Goal: Task Accomplishment & Management: Complete application form

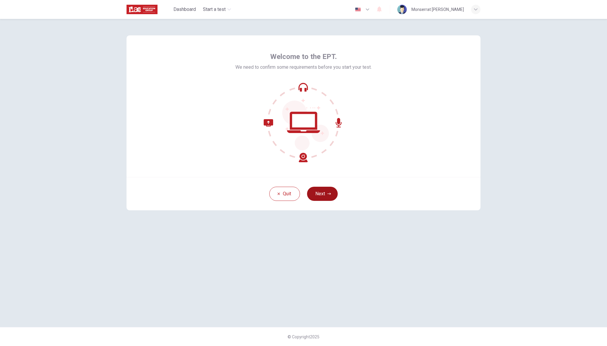
click at [325, 195] on button "Next" at bounding box center [322, 194] width 31 height 14
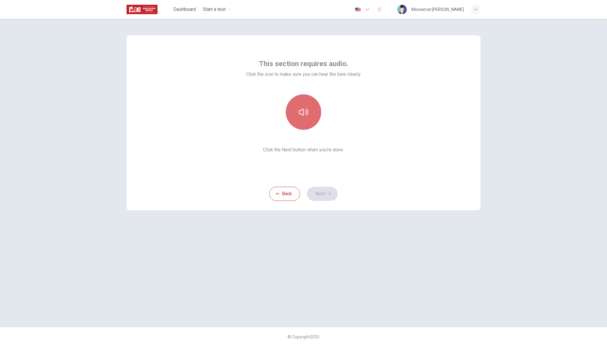
click at [288, 112] on button "button" at bounding box center [303, 111] width 35 height 35
click at [329, 194] on icon "button" at bounding box center [329, 194] width 4 height 4
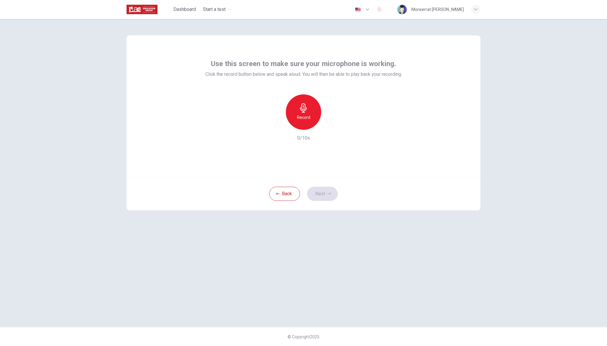
click at [312, 124] on div "Record" at bounding box center [303, 111] width 35 height 35
click at [311, 118] on div "Stop" at bounding box center [303, 111] width 35 height 35
click at [330, 192] on icon "button" at bounding box center [329, 194] width 4 height 4
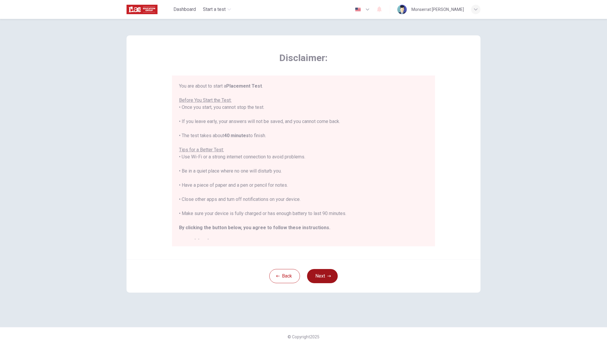
click at [325, 276] on button "Next" at bounding box center [322, 276] width 31 height 14
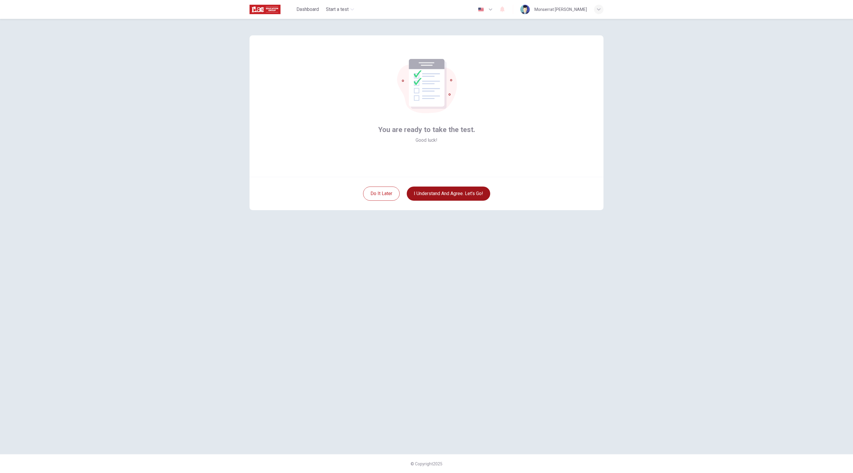
click at [463, 190] on button "I understand and agree. Let’s go!" at bounding box center [448, 194] width 83 height 14
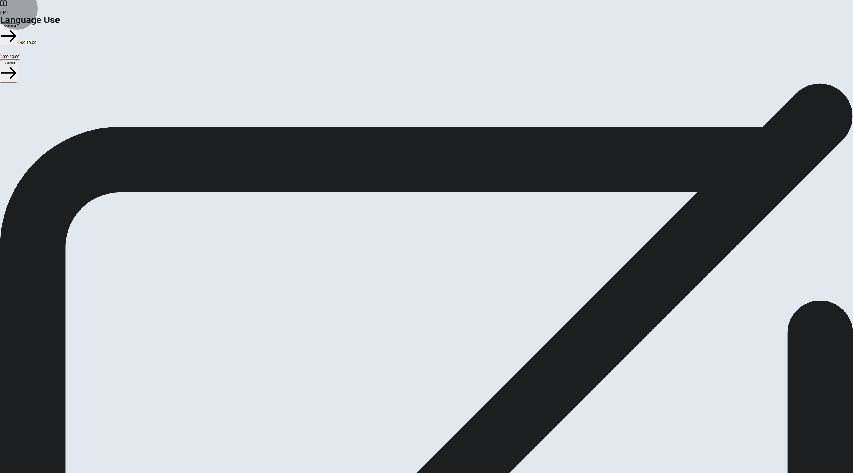
click at [17, 23] on button "Continue" at bounding box center [8, 34] width 17 height 22
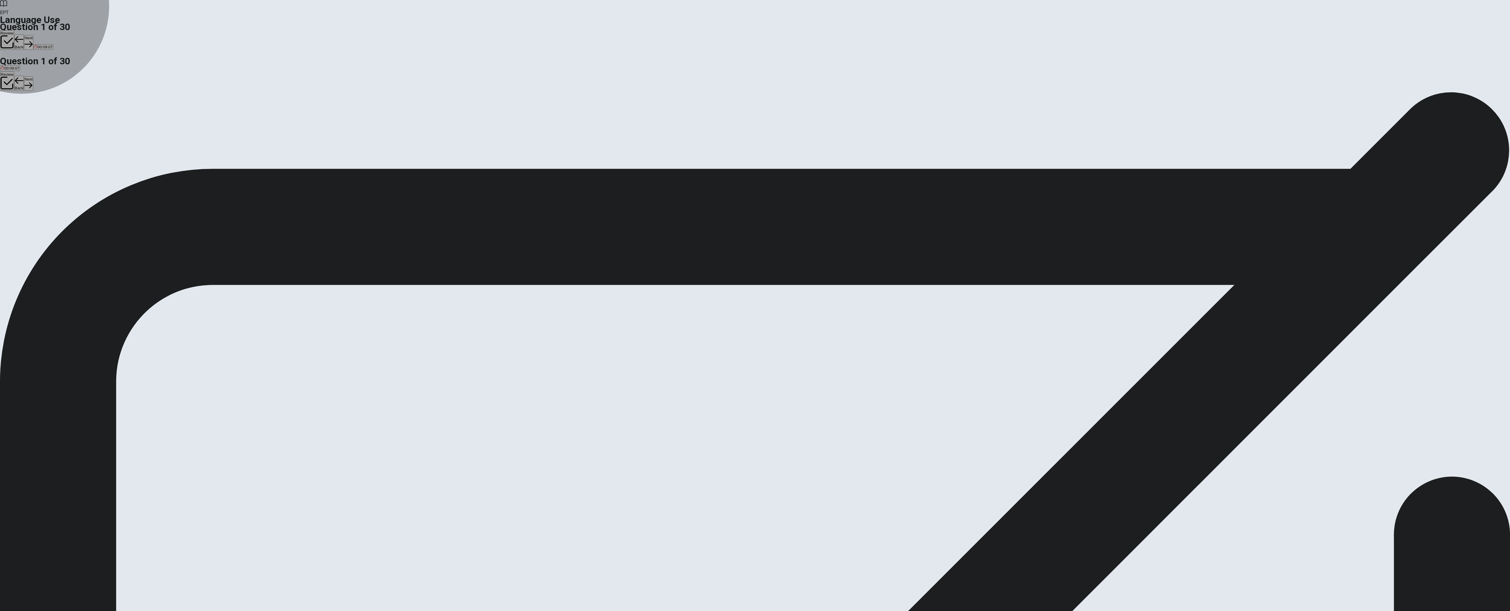
click at [8, 111] on span "Has" at bounding box center [4, 113] width 7 height 4
click at [33, 35] on button "Next" at bounding box center [28, 42] width 9 height 14
click at [5, 106] on div "A" at bounding box center [3, 108] width 4 height 4
click at [33, 35] on button "Next" at bounding box center [28, 42] width 9 height 14
click at [21, 115] on span "were" at bounding box center [17, 113] width 9 height 4
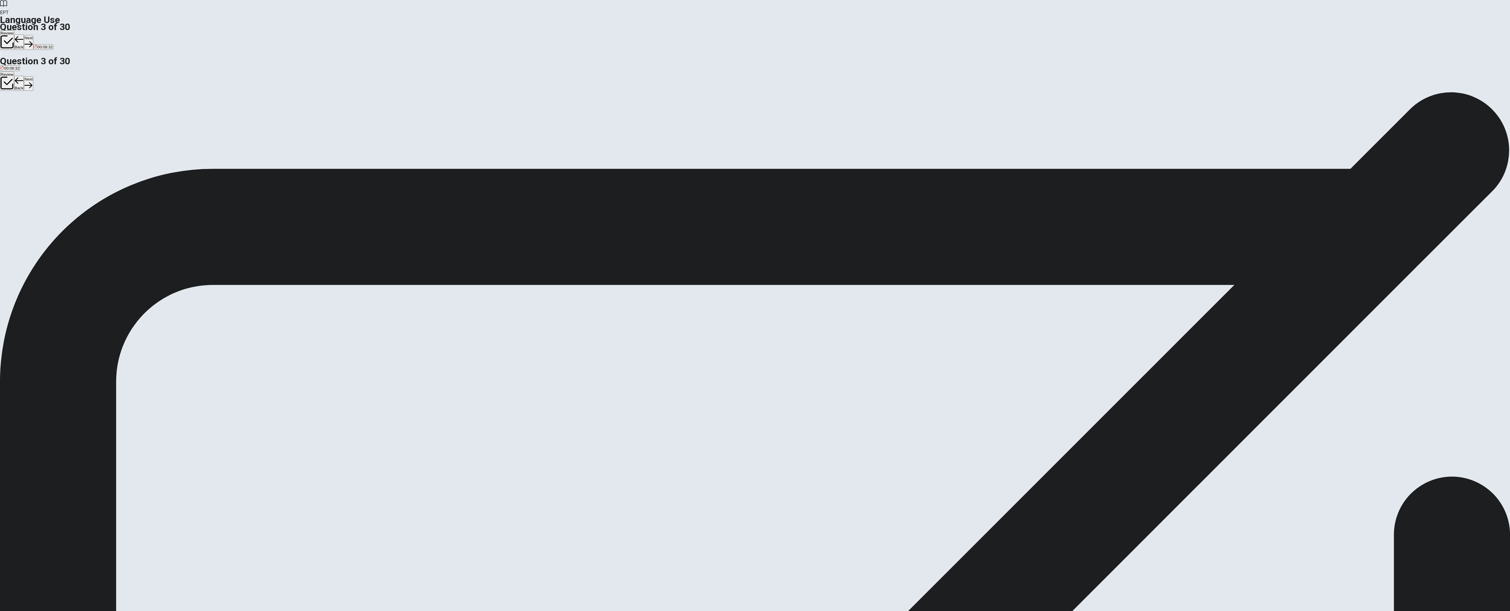
click at [33, 35] on button "Next" at bounding box center [28, 42] width 9 height 14
click at [33, 115] on span "could" at bounding box center [27, 113] width 9 height 4
click at [33, 35] on button "Next" at bounding box center [28, 42] width 9 height 14
click at [30, 115] on span "flower" at bounding box center [24, 113] width 11 height 4
click at [33, 35] on button "Next" at bounding box center [28, 42] width 9 height 14
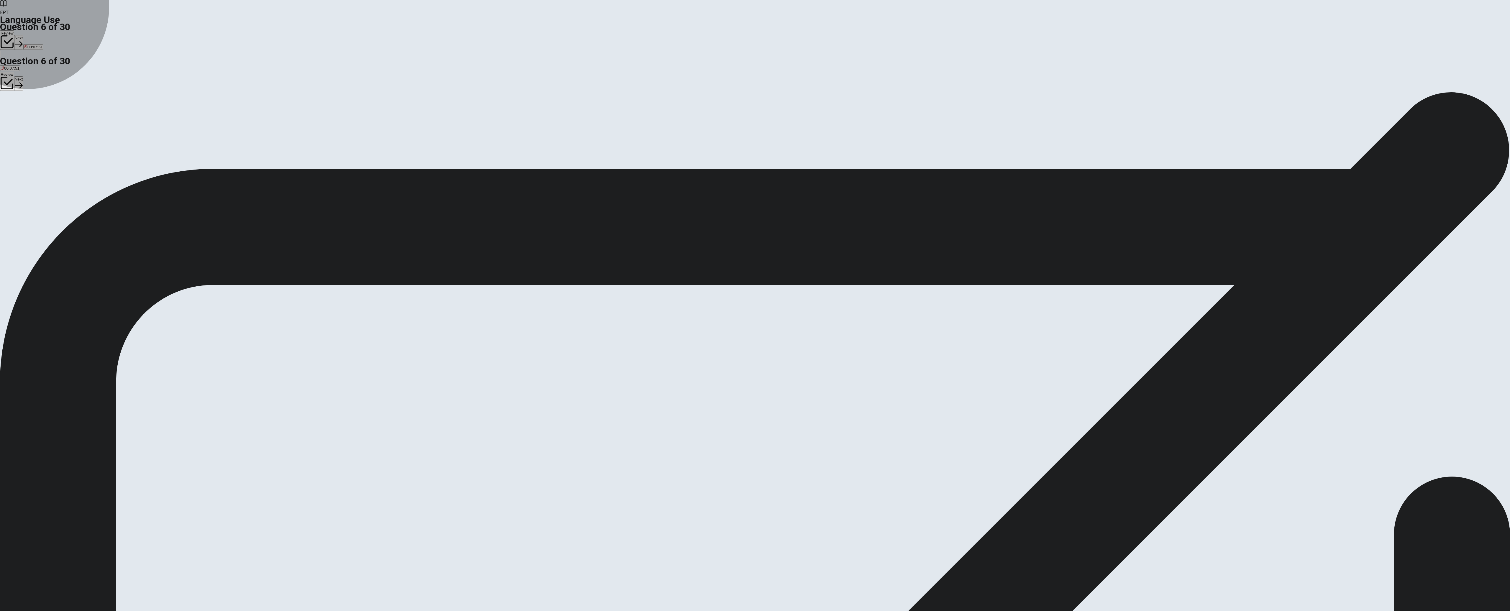
click at [28, 115] on span "turns on" at bounding box center [21, 113] width 14 height 4
click at [14, 106] on button "A turn on" at bounding box center [7, 111] width 14 height 10
click at [23, 35] on button "Next" at bounding box center [18, 42] width 9 height 14
click at [24, 115] on span "cold" at bounding box center [20, 113] width 7 height 4
click at [33, 35] on button "Next" at bounding box center [28, 42] width 9 height 14
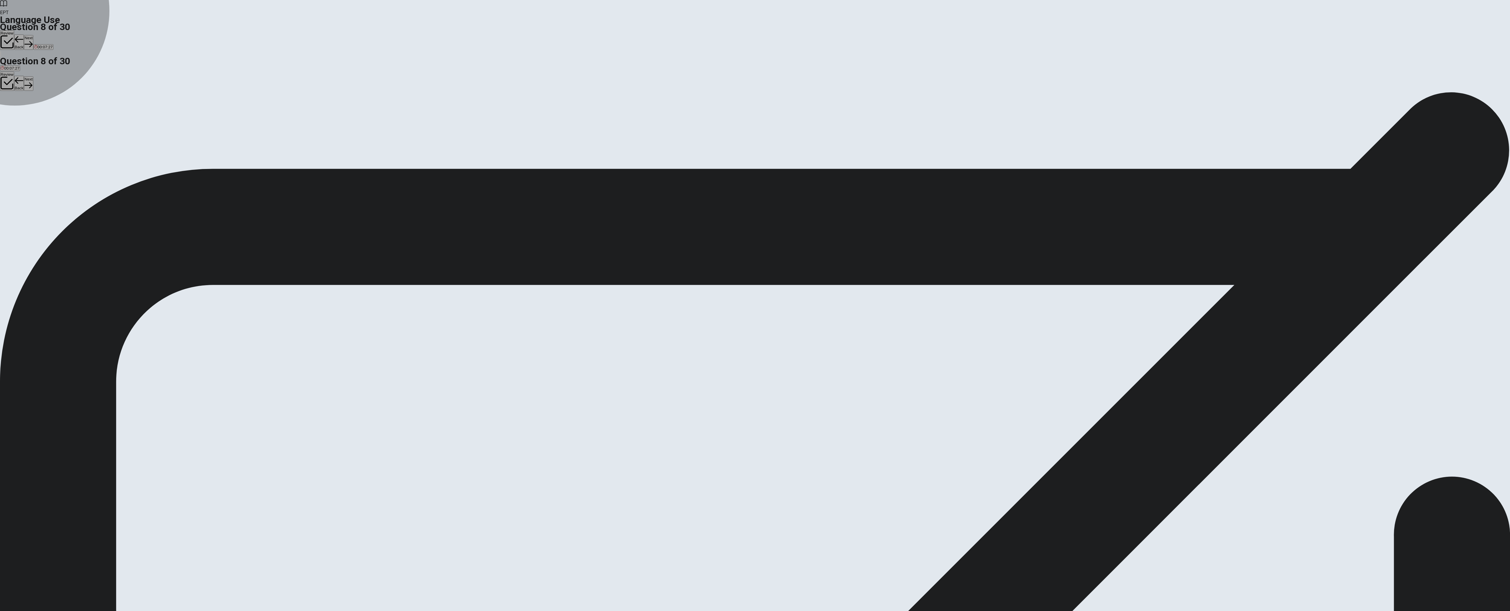
click at [10, 106] on button "A quick" at bounding box center [5, 111] width 10 height 10
click at [33, 35] on button "Next" at bounding box center [28, 42] width 9 height 14
click at [10, 111] on span "clean" at bounding box center [5, 113] width 9 height 4
click at [32, 40] on icon "button" at bounding box center [28, 44] width 8 height 8
click at [20, 111] on div "B" at bounding box center [16, 108] width 7 height 4
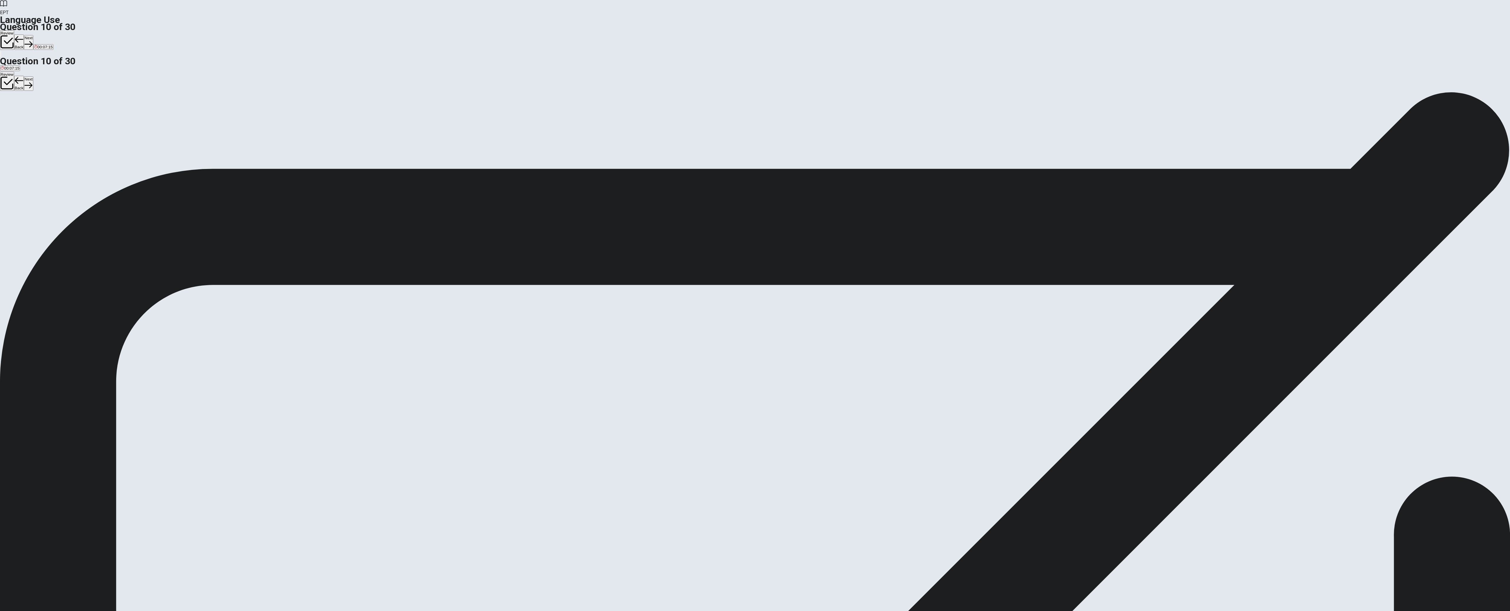
click at [33, 35] on button "Next" at bounding box center [28, 42] width 9 height 14
click at [72, 115] on span "didn’t go" at bounding box center [65, 113] width 15 height 4
click at [23, 35] on button "Next" at bounding box center [18, 42] width 9 height 14
click at [52, 115] on span "had completed" at bounding box center [39, 113] width 26 height 4
click at [33, 35] on button "Next" at bounding box center [28, 42] width 9 height 14
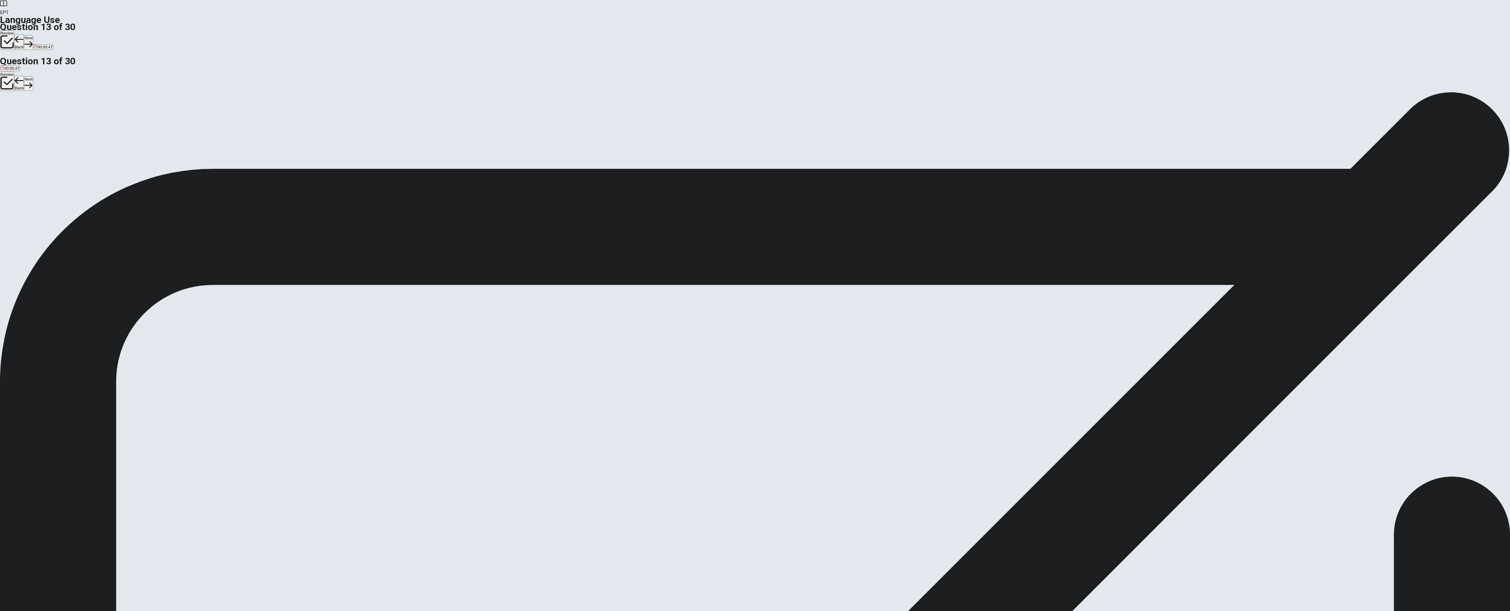
click at [607, 116] on div "Question 13 She ___ her homework before watching TV. A finishing B does finishe…" at bounding box center [755, 103] width 1510 height 25
click at [72, 115] on span "had finished" at bounding box center [61, 113] width 21 height 4
click at [33, 35] on button "Next" at bounding box center [28, 42] width 9 height 14
click at [28, 116] on button "C trying" at bounding box center [22, 111] width 11 height 10
click at [607, 116] on div "A tries B tried C trying D try" at bounding box center [755, 111] width 1510 height 11
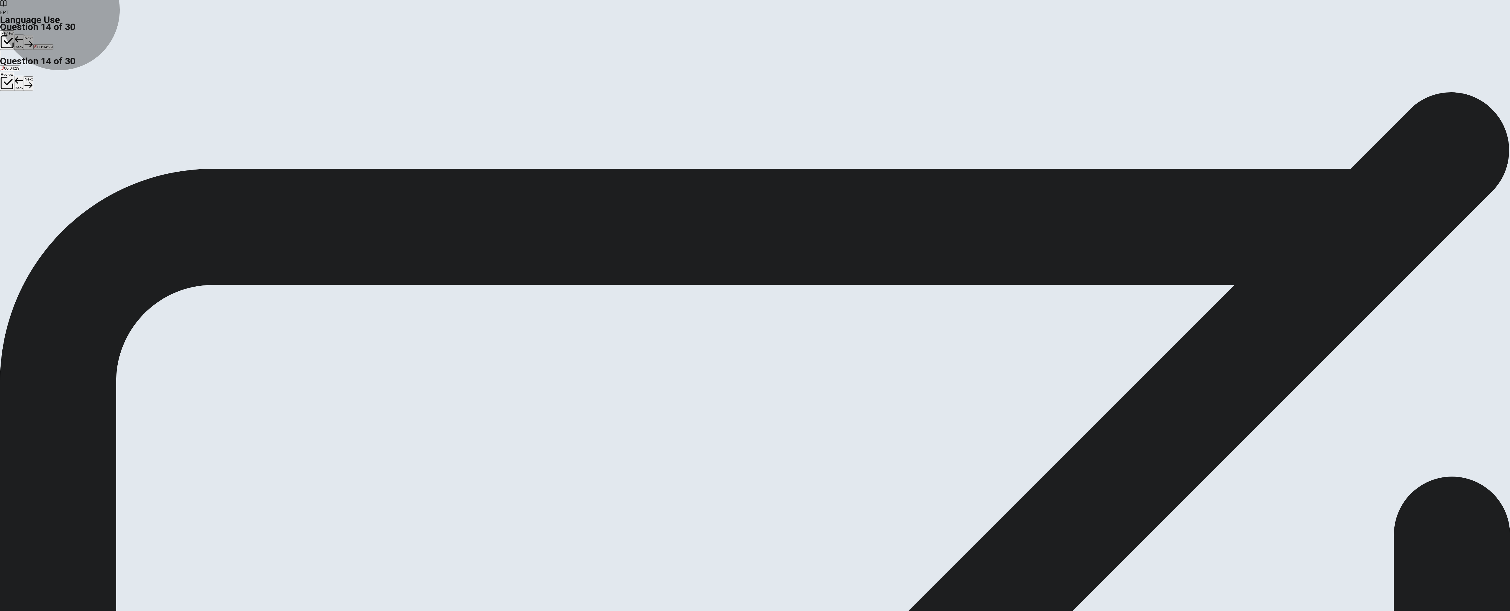
click at [17, 116] on button "B tried" at bounding box center [13, 111] width 9 height 10
click at [33, 35] on button "Next" at bounding box center [28, 42] width 9 height 14
click at [76, 111] on span "to ask someone to join or come to an event" at bounding box center [38, 113] width 75 height 4
click at [32, 40] on icon "button" at bounding box center [28, 44] width 8 height 8
drag, startPoint x: 705, startPoint y: 97, endPoint x: 709, endPoint y: 95, distance: 3.6
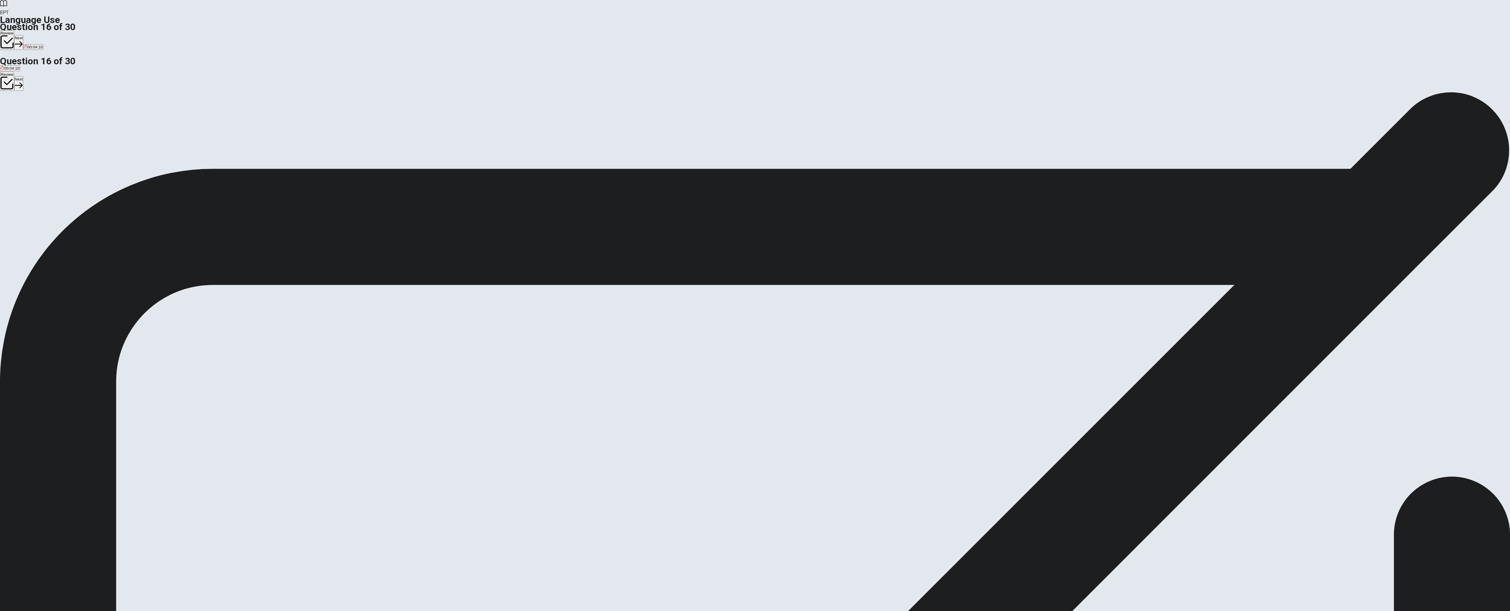
click at [9, 106] on div "A" at bounding box center [5, 108] width 8 height 4
click at [23, 35] on button "Next" at bounding box center [18, 42] width 9 height 14
click at [17, 106] on button "A mountain" at bounding box center [8, 111] width 17 height 10
click at [32, 40] on icon "button" at bounding box center [28, 44] width 8 height 8
click at [31, 115] on span "keeps" at bounding box center [25, 113] width 11 height 4
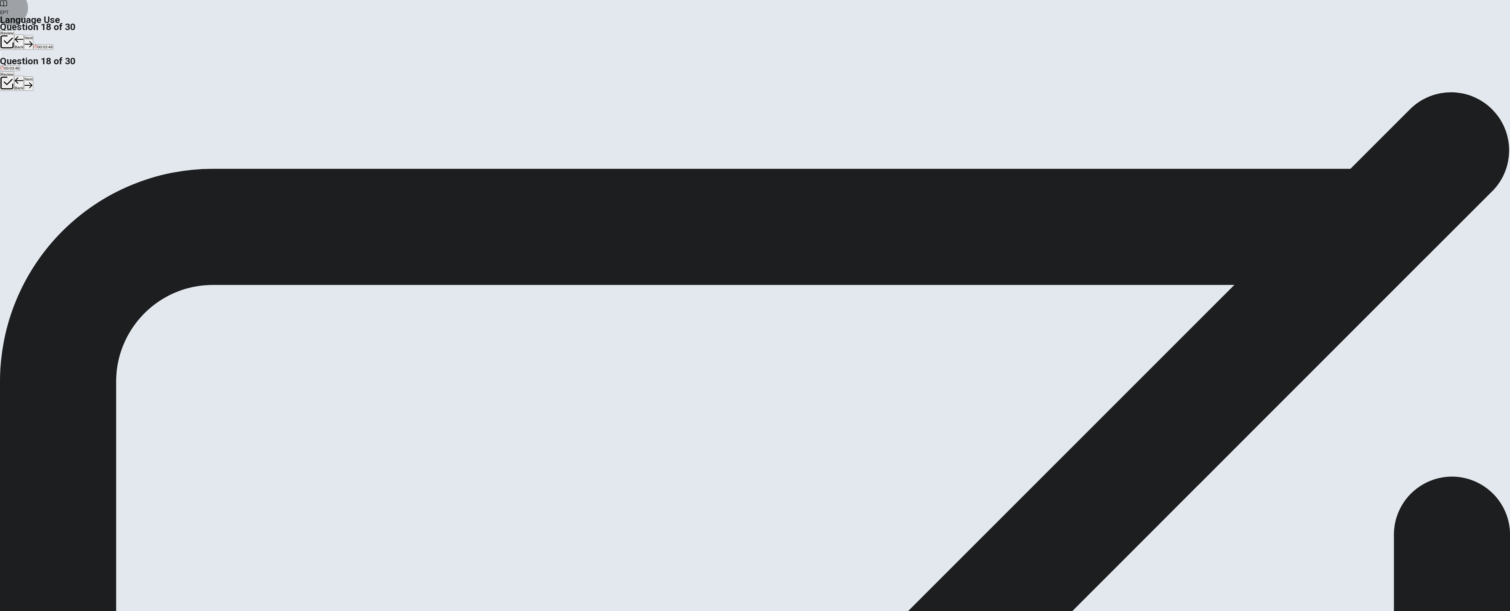
click at [33, 35] on button "Next" at bounding box center [28, 42] width 9 height 14
click at [24, 111] on div "B" at bounding box center [16, 108] width 17 height 4
click at [33, 35] on button "Next" at bounding box center [28, 42] width 9 height 14
click at [25, 115] on span "Do" at bounding box center [22, 113] width 5 height 4
click at [33, 35] on button "Next" at bounding box center [28, 42] width 9 height 14
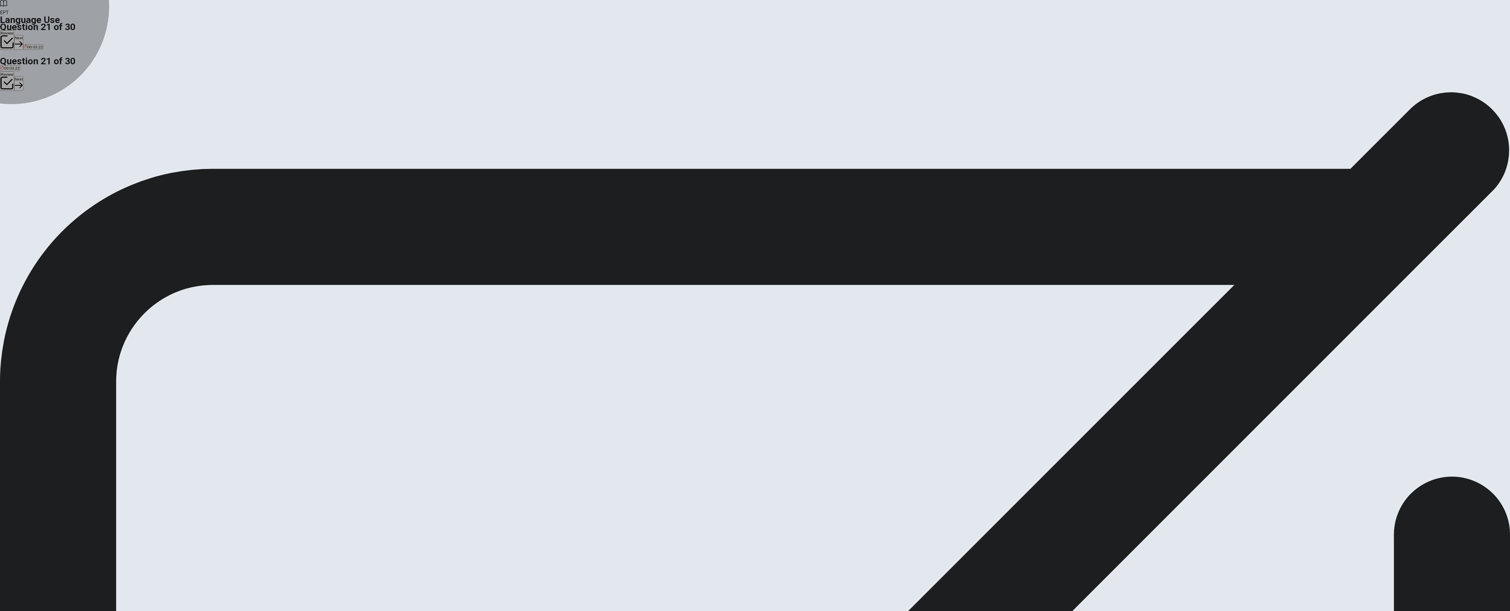
click at [9, 106] on div "A" at bounding box center [5, 108] width 8 height 4
click at [23, 35] on button "Next" at bounding box center [18, 42] width 9 height 14
click at [44, 115] on span "might" at bounding box center [40, 113] width 10 height 4
click at [33, 35] on button "Next" at bounding box center [28, 42] width 9 height 14
click at [20, 115] on span "will call" at bounding box center [14, 113] width 12 height 4
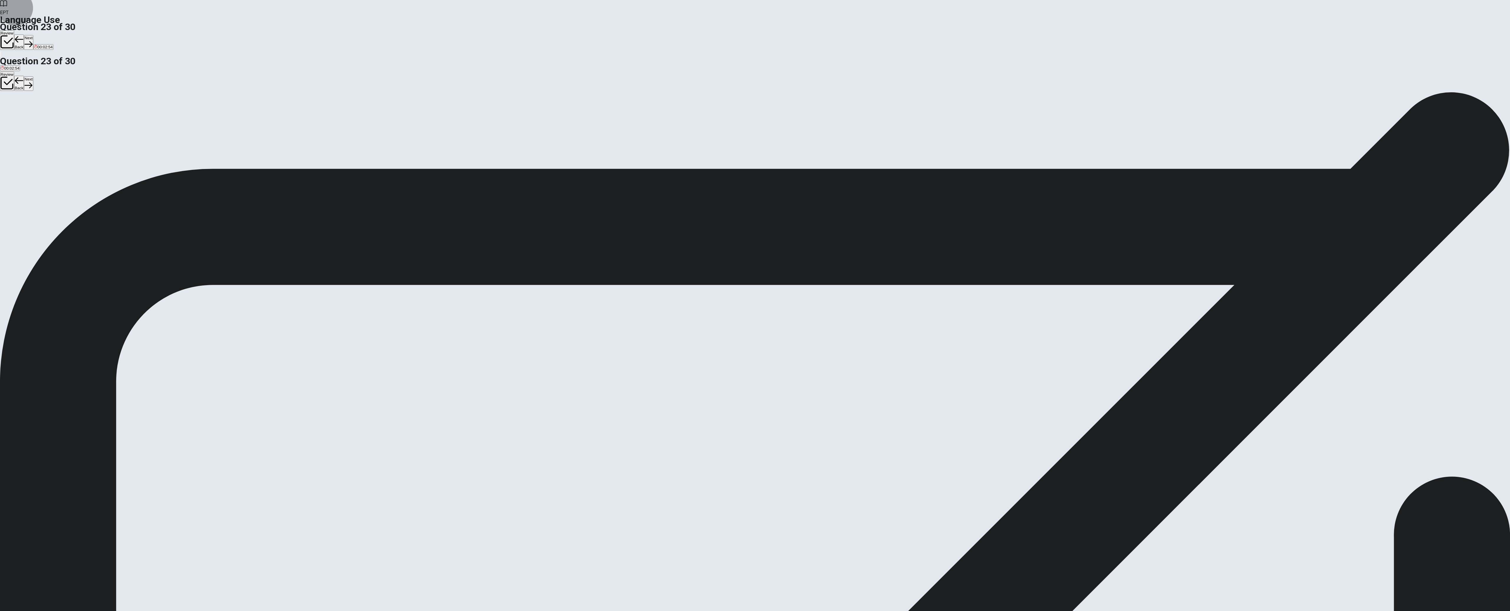
click at [33, 35] on button "Next" at bounding box center [28, 42] width 9 height 14
click at [8, 111] on span "was" at bounding box center [4, 113] width 7 height 4
click at [33, 35] on button "Next" at bounding box center [28, 42] width 9 height 14
click at [74, 116] on button "B excellent and superior" at bounding box center [55, 111] width 40 height 10
click at [33, 35] on button "Next" at bounding box center [28, 42] width 9 height 14
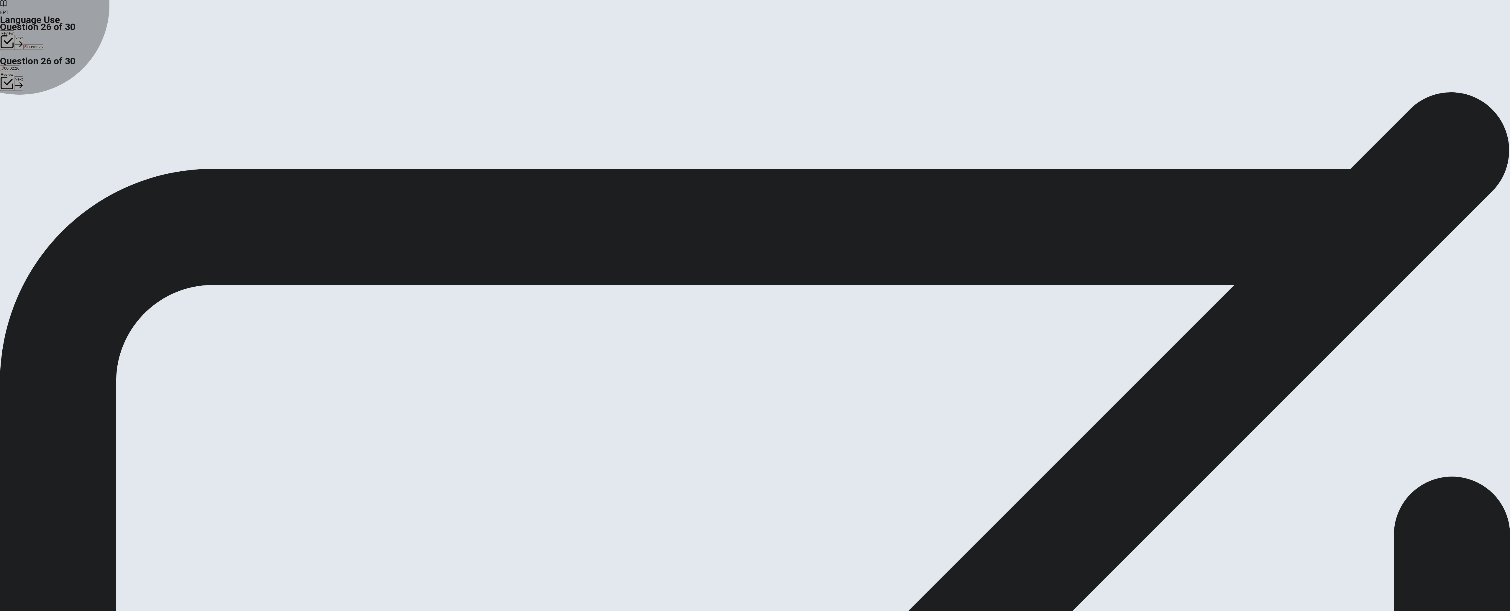
click at [14, 111] on span "watch it" at bounding box center [7, 113] width 13 height 4
click at [23, 35] on button "Next" at bounding box center [18, 42] width 9 height 14
click at [13, 106] on button "A benefit" at bounding box center [6, 111] width 13 height 10
click at [33, 35] on button "Next" at bounding box center [28, 42] width 9 height 14
click at [30, 109] on button "B a fact" at bounding box center [24, 111] width 11 height 10
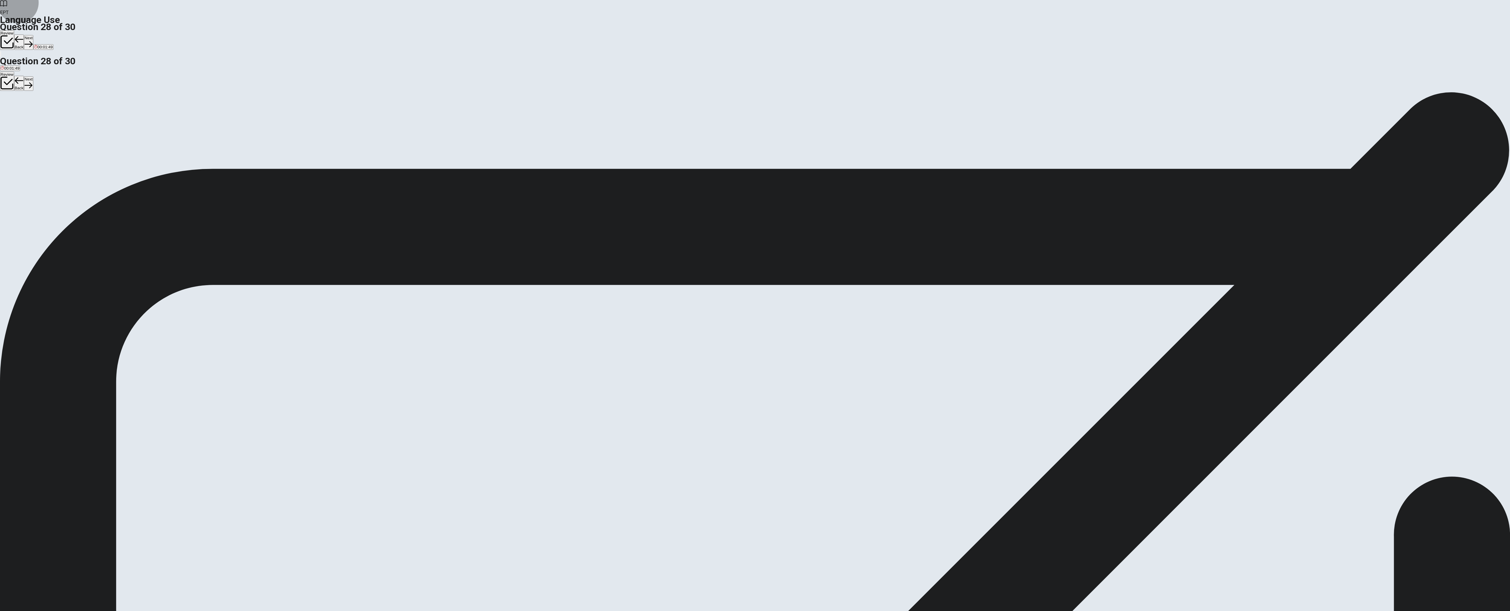
click at [33, 35] on button "Next" at bounding box center [28, 42] width 9 height 14
click at [97, 116] on button "D avoid them" at bounding box center [86, 111] width 20 height 10
click at [33, 35] on button "Next" at bounding box center [28, 42] width 9 height 14
click at [14, 111] on div "B" at bounding box center [12, 108] width 3 height 4
click at [607, 30] on div "Review Back Next 00:01:33" at bounding box center [755, 43] width 1510 height 27
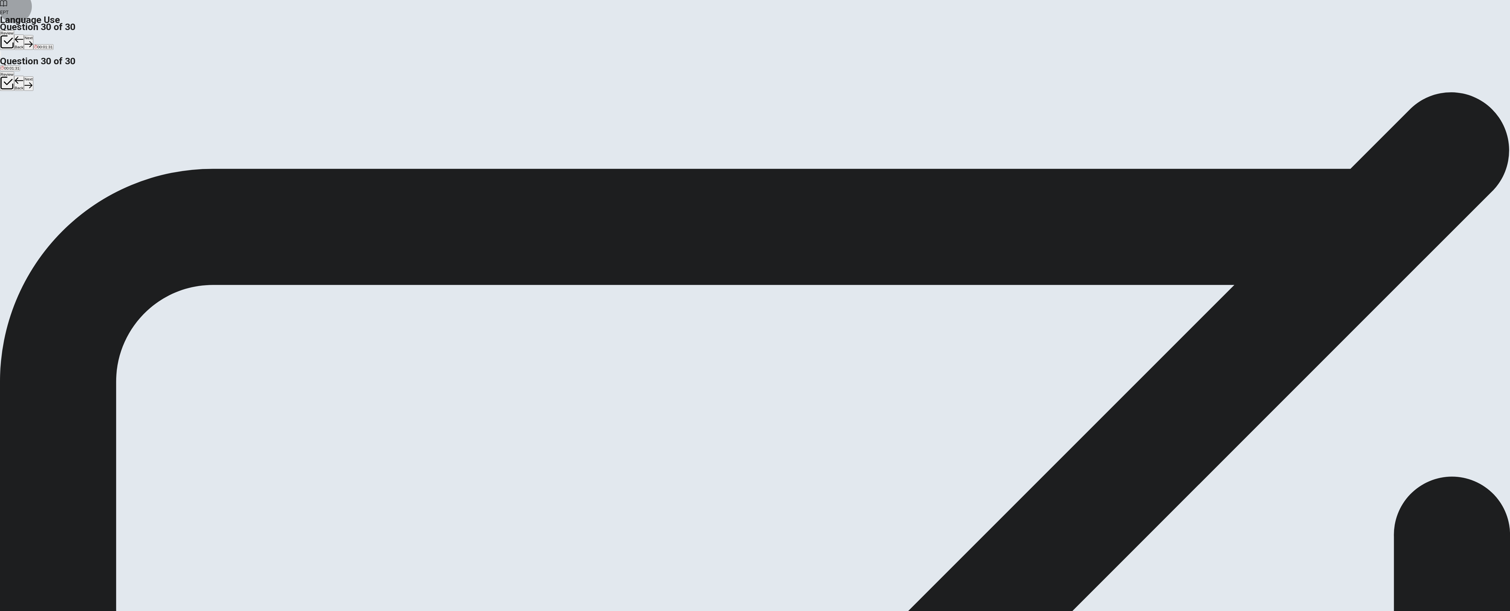
click at [33, 35] on button "Next" at bounding box center [28, 42] width 9 height 14
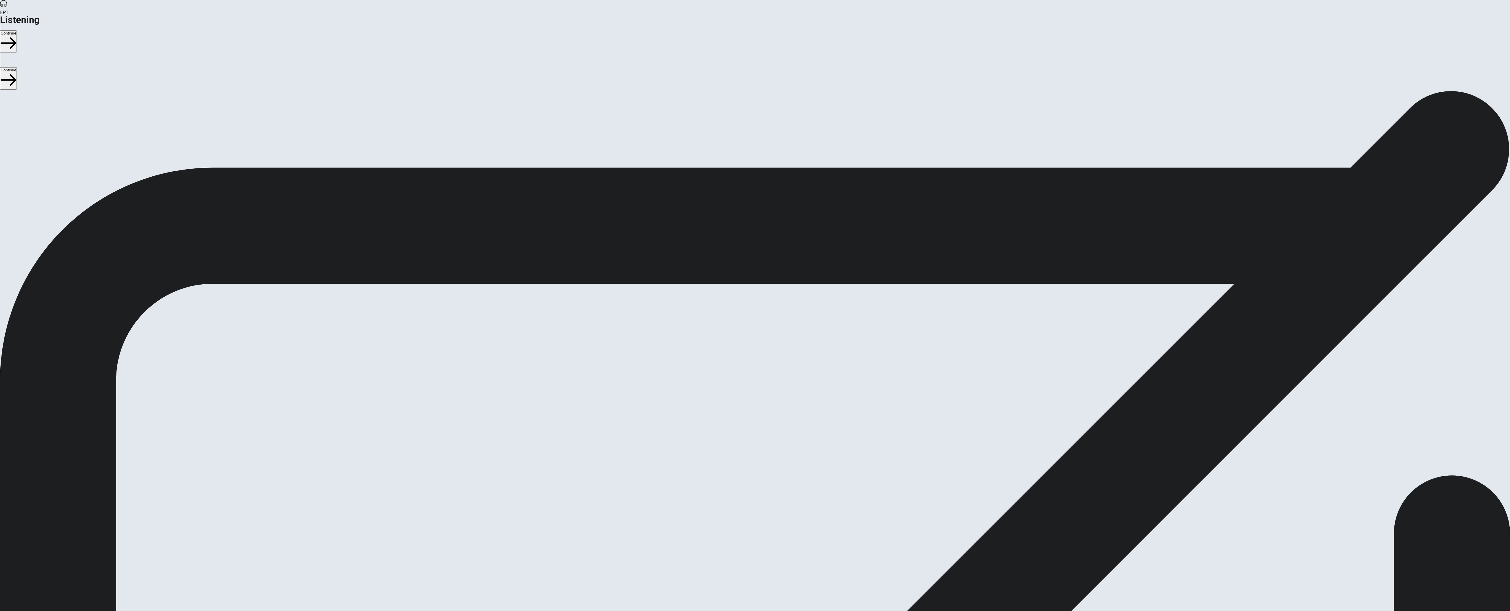
click at [17, 30] on button "Continue" at bounding box center [8, 41] width 17 height 22
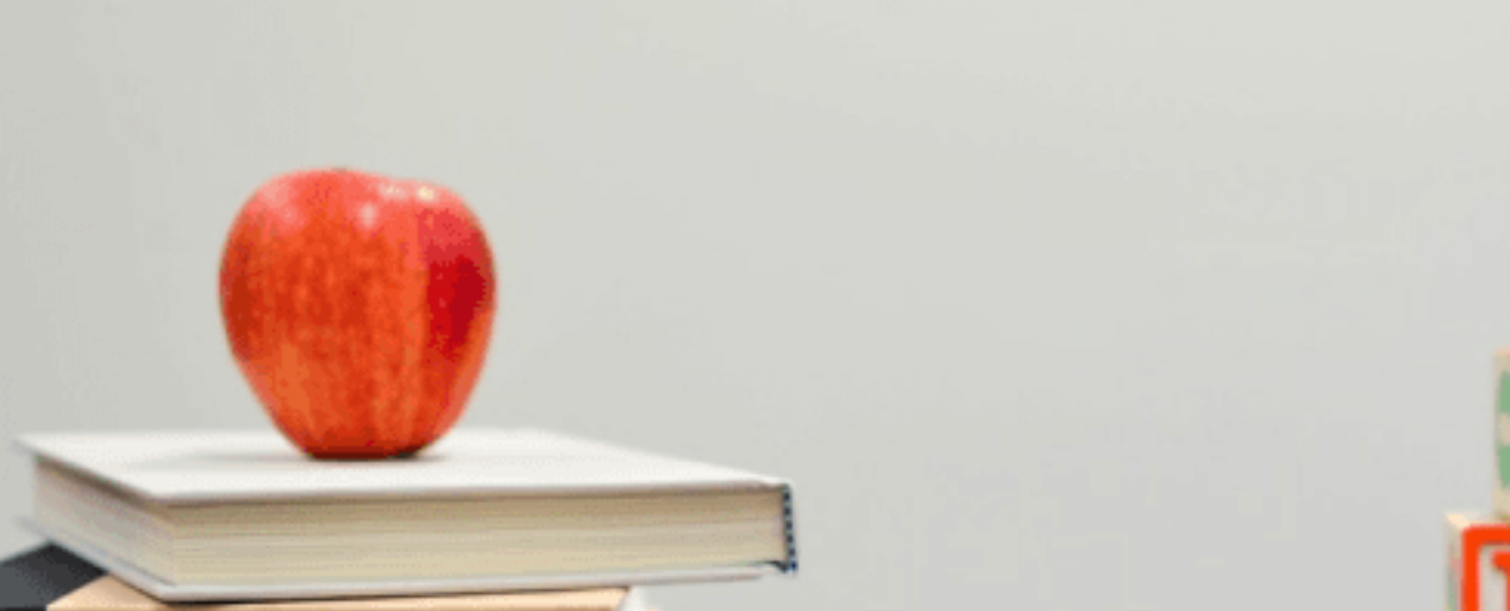
click at [607, 122] on div "A 45 minutes away B 30 minutes away C 20 minutes away D 10 minutes away" at bounding box center [755, 116] width 1510 height 11
click at [61, 111] on button "B 30 minutes away" at bounding box center [46, 116] width 31 height 10
drag, startPoint x: 741, startPoint y: 66, endPoint x: 743, endPoint y: 68, distance: 3.1
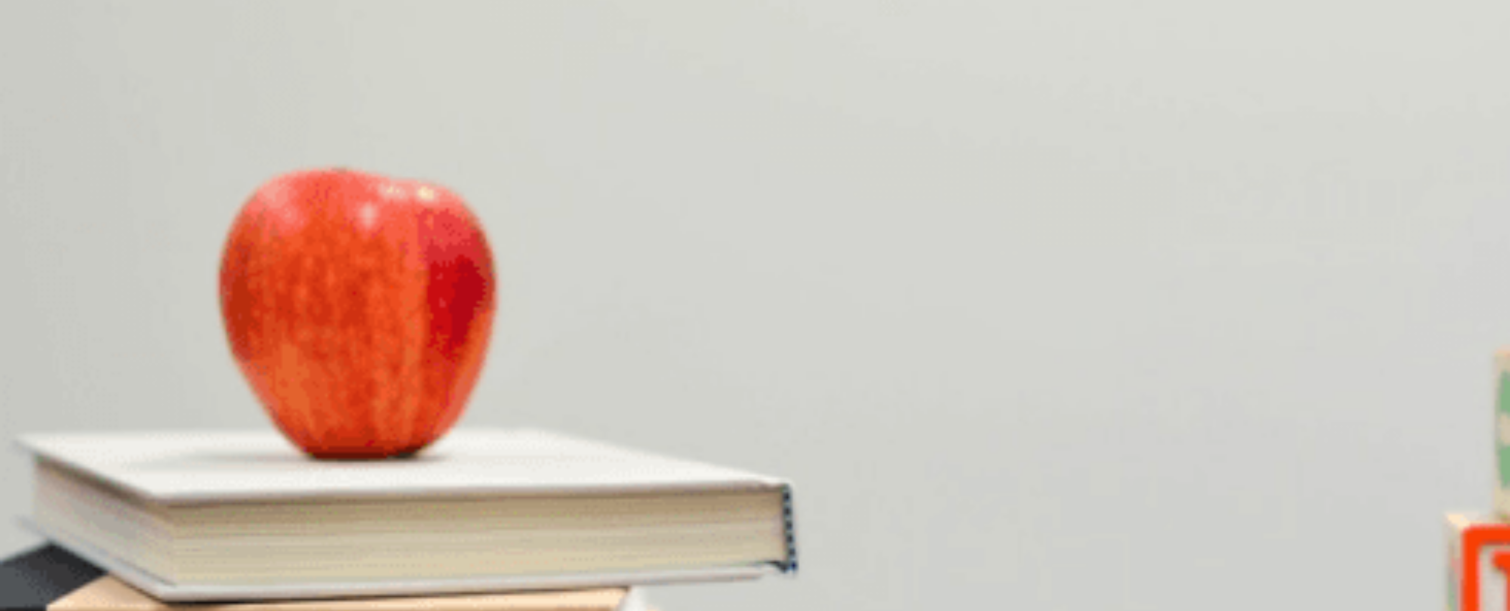
click at [36, 137] on div "A" at bounding box center [18, 139] width 35 height 4
click at [23, 162] on div "A" at bounding box center [12, 164] width 22 height 4
click at [27, 216] on span "Hiking" at bounding box center [22, 218] width 11 height 4
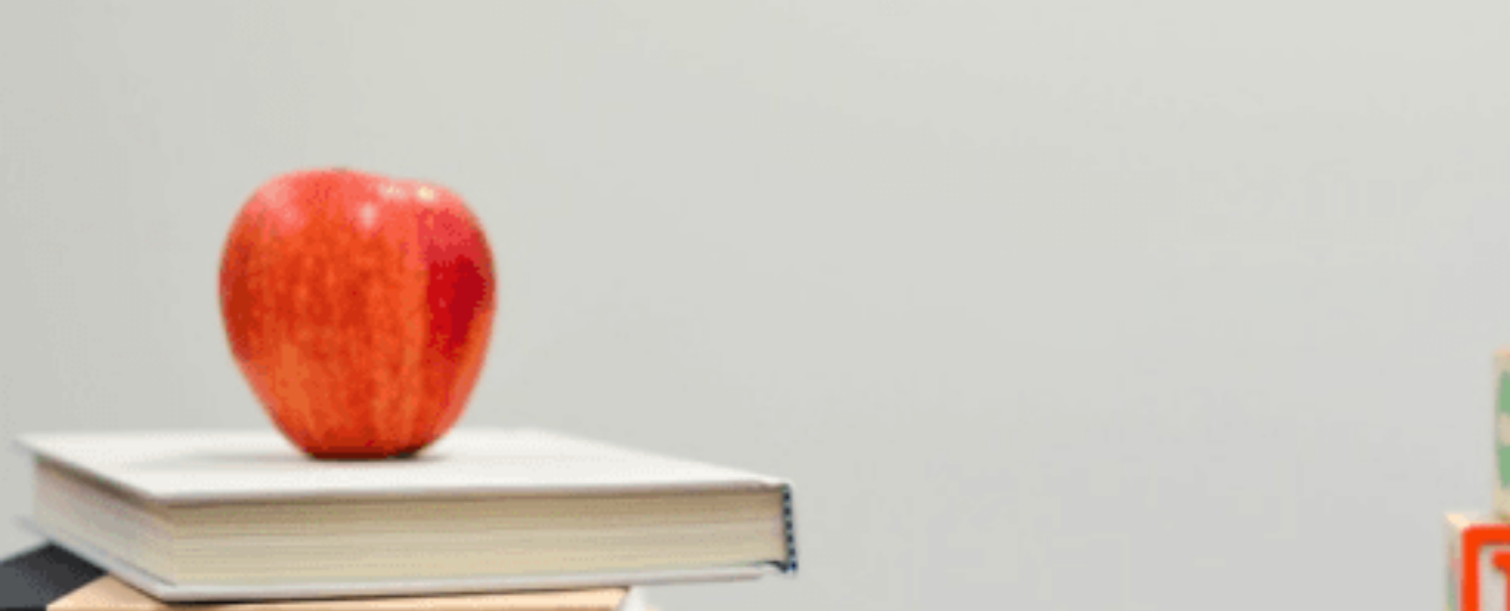
scroll to position [400, 0]
click at [134, 195] on span "It has beautiful views" at bounding box center [116, 193] width 37 height 4
click at [17, 30] on button "Continue" at bounding box center [8, 41] width 17 height 22
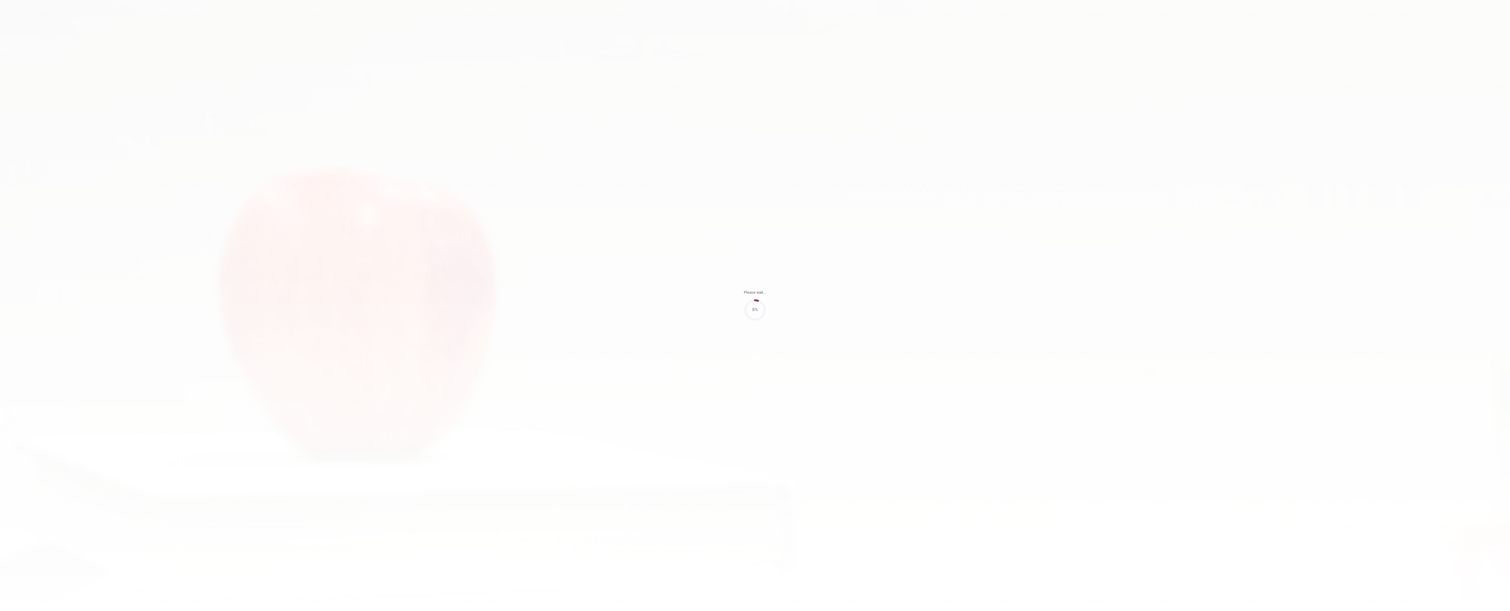
type input "48"
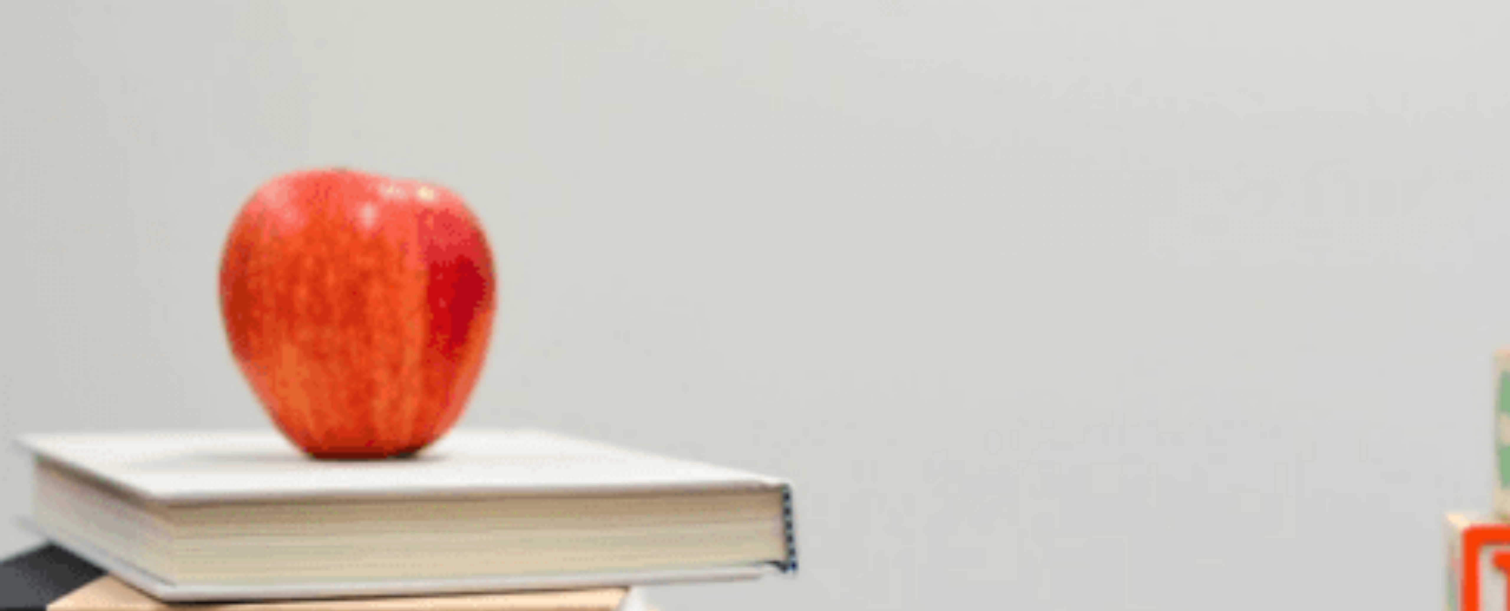
scroll to position [0, 0]
click at [39, 111] on button "A It has more museums" at bounding box center [19, 116] width 39 height 10
click at [123, 122] on button "C It has famous ancient ruins" at bounding box center [99, 116] width 48 height 10
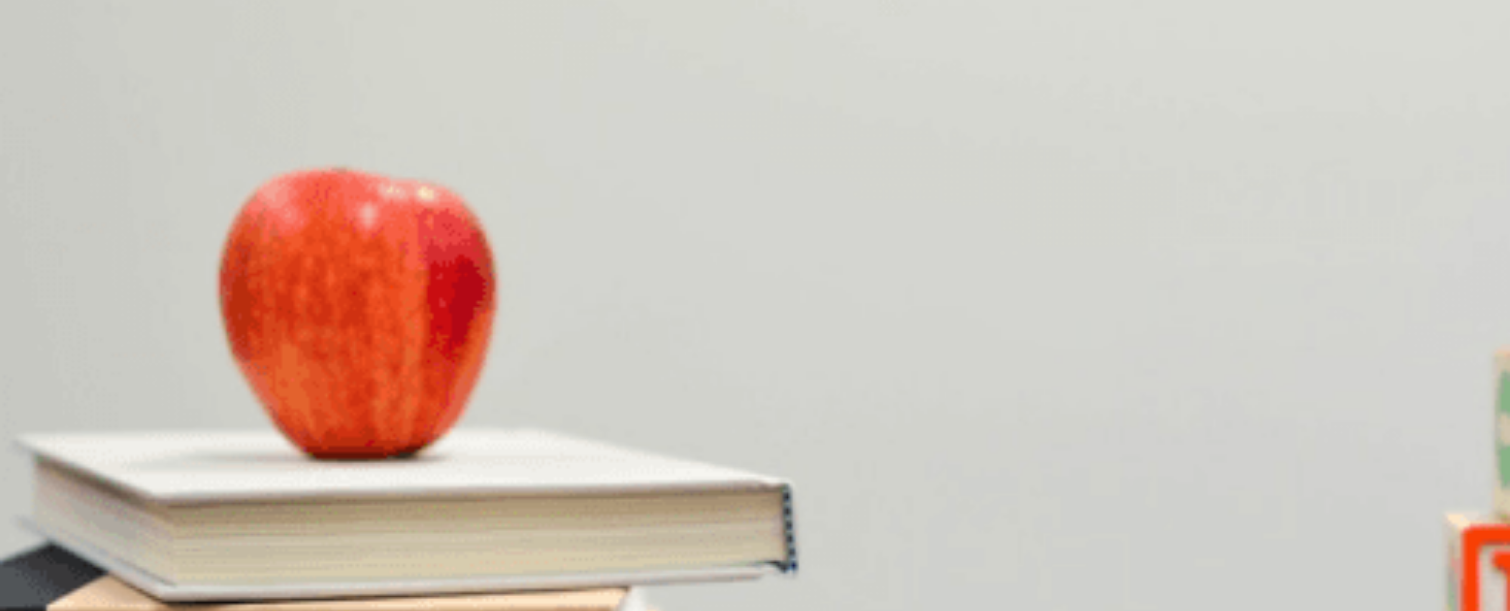
click at [102, 146] on button "C The Parthenon" at bounding box center [88, 141] width 27 height 10
click at [86, 170] on span "It uses fresh ingredients" at bounding box center [65, 168] width 42 height 4
click at [94, 186] on button "B He will visit [GEOGRAPHIC_DATA]" at bounding box center [63, 191] width 63 height 10
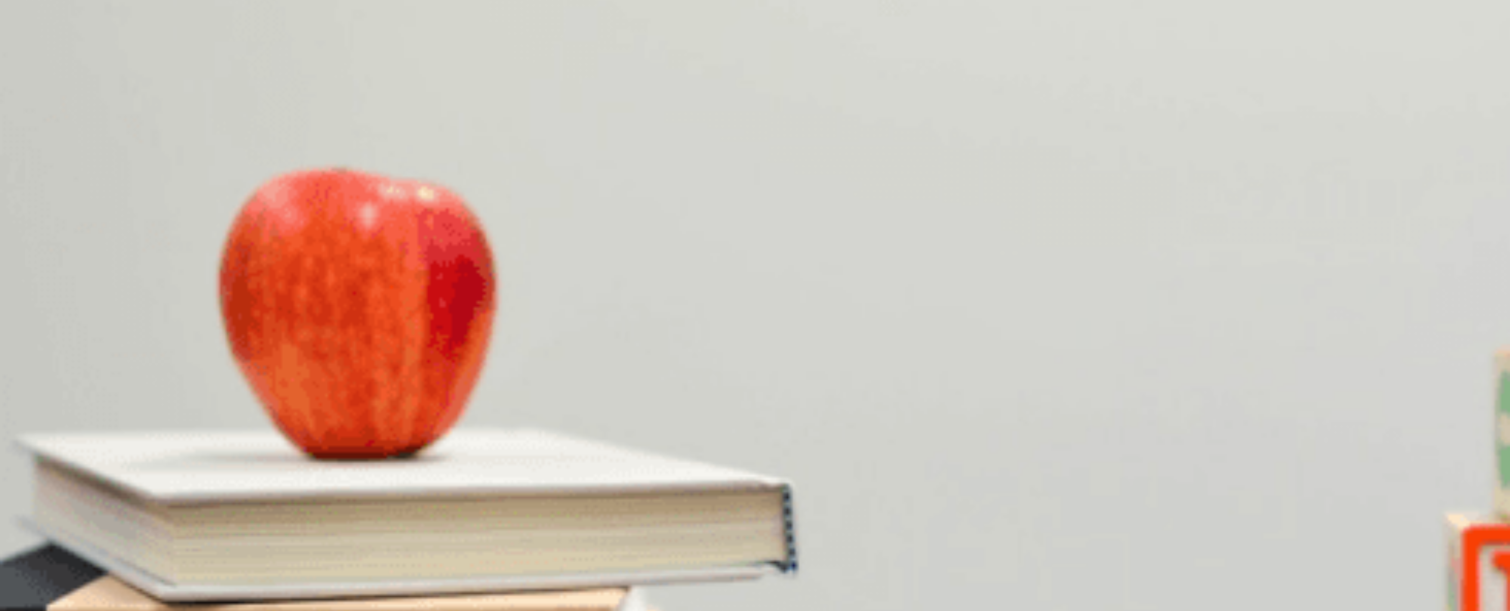
scroll to position [550, 0]
click at [183, 216] on span "[GEOGRAPHIC_DATA] and [GEOGRAPHIC_DATA]" at bounding box center [137, 218] width 91 height 4
click at [17, 30] on button "Continue" at bounding box center [8, 41] width 17 height 22
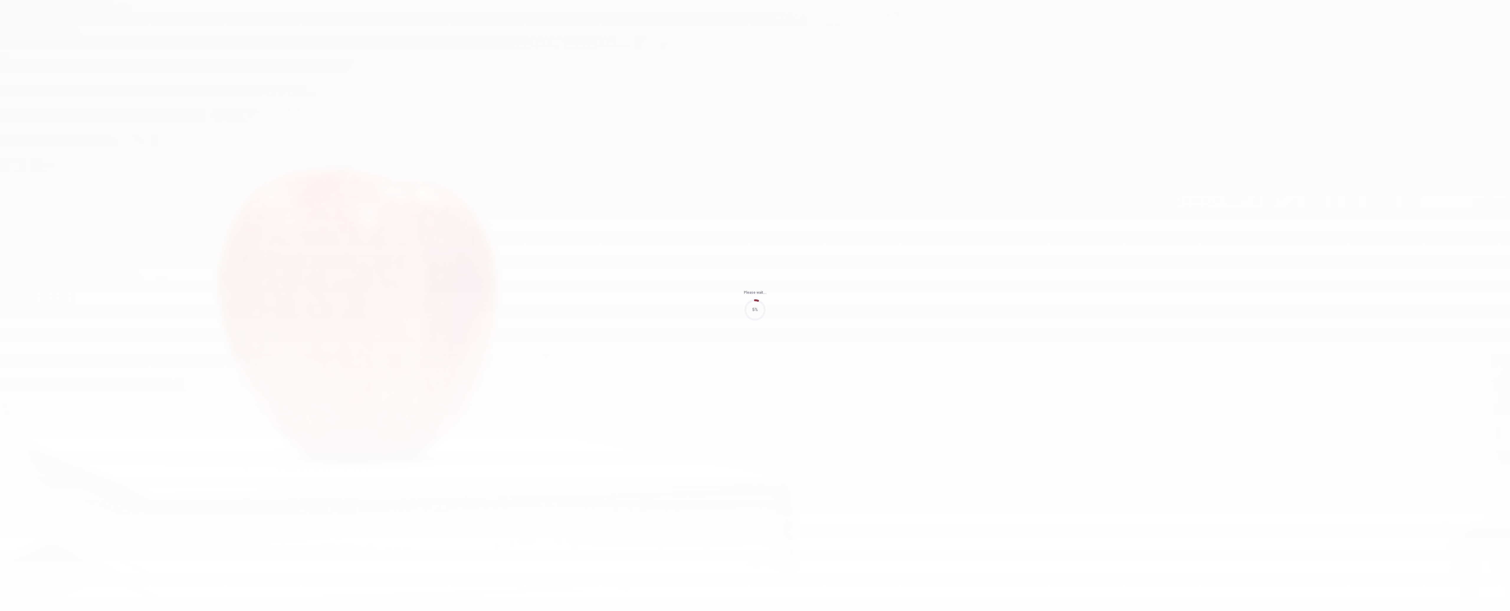
type input "47"
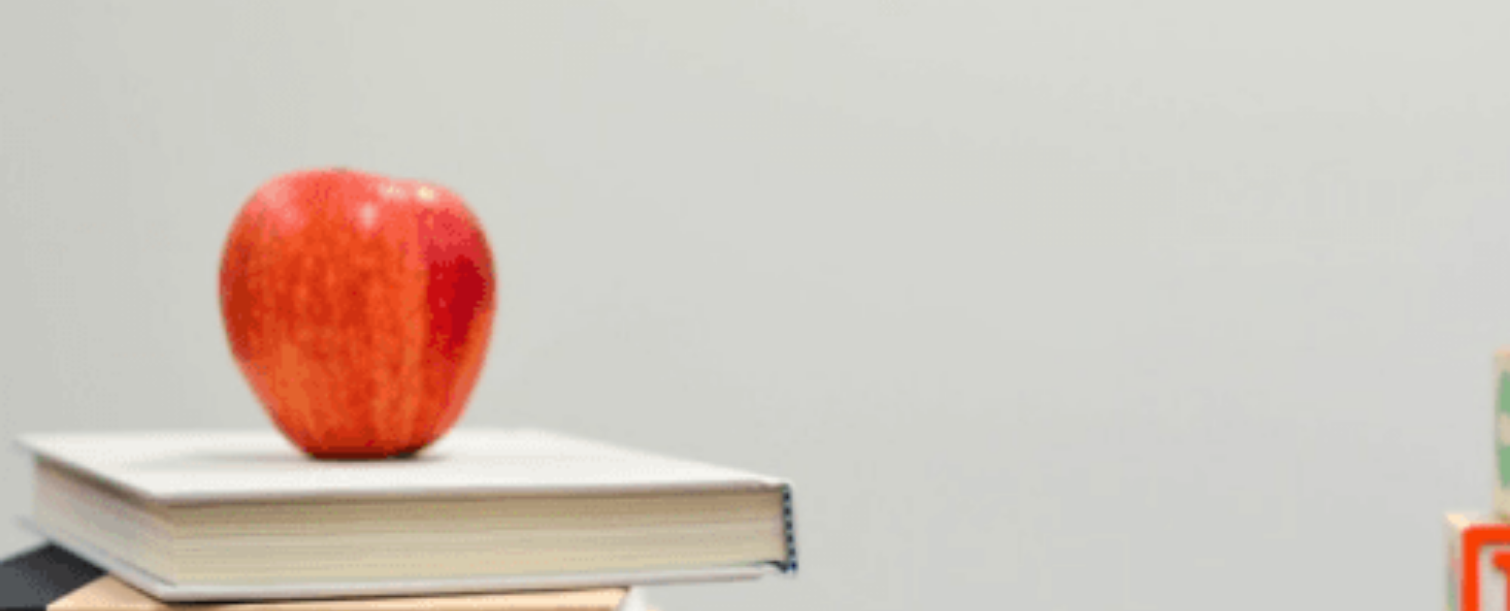
click at [607, 90] on div "Question 11 What challenge does the woman worry about with online courses? A La…" at bounding box center [755, 90] width 1510 height 0
click at [607, 90] on div "Question 11 What challenge does the woman worry about with online courses? A La…" at bounding box center [755, 162] width 1510 height 145
drag, startPoint x: 932, startPoint y: 78, endPoint x: 929, endPoint y: 84, distance: 6.1
click at [607, 91] on div "Question 11 What challenge does the woman worry about with online courses? A La…" at bounding box center [755, 162] width 1510 height 145
click at [172, 121] on span "Not having enough time" at bounding box center [152, 118] width 42 height 4
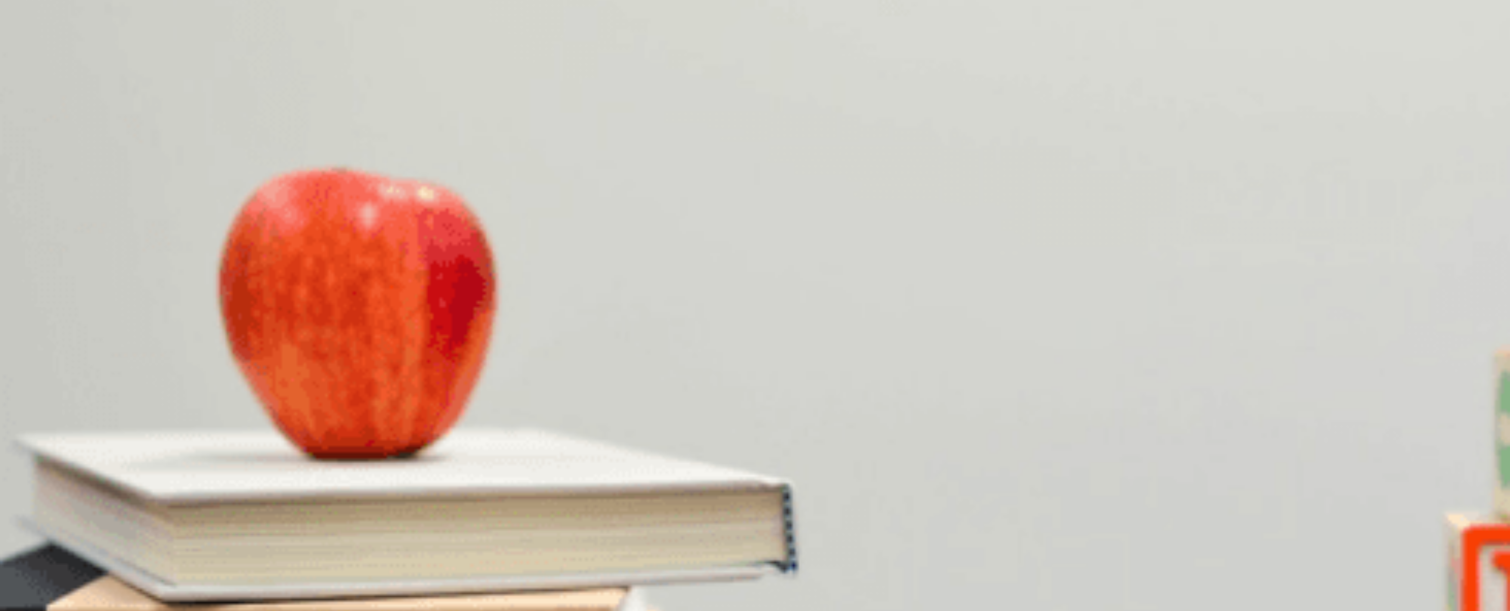
scroll to position [383, 0]
click at [70, 195] on span "Five to six hours" at bounding box center [55, 193] width 29 height 4
click at [103, 211] on button "D Data analysis" at bounding box center [90, 216] width 25 height 10
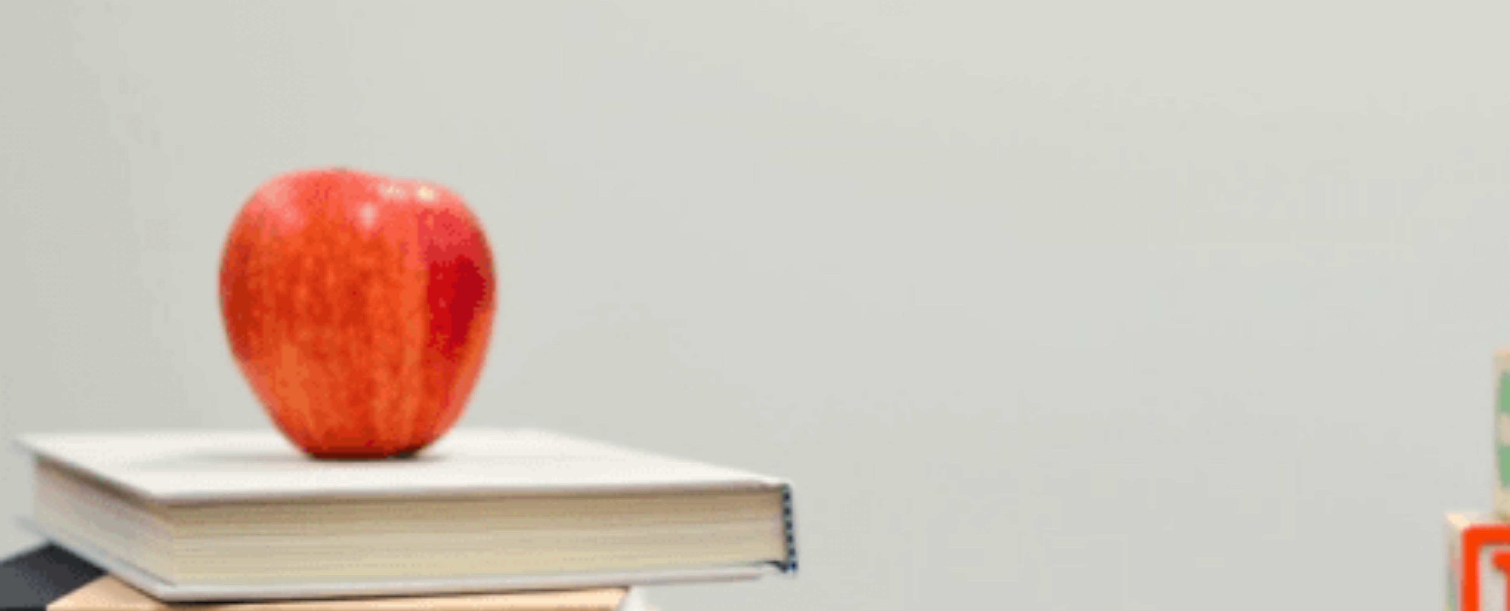
click at [108, 166] on span "They are convenient" at bounding box center [90, 168] width 36 height 4
click at [75, 146] on span "Next month" at bounding box center [65, 143] width 20 height 4
click at [17, 30] on button "Continue" at bounding box center [8, 41] width 17 height 22
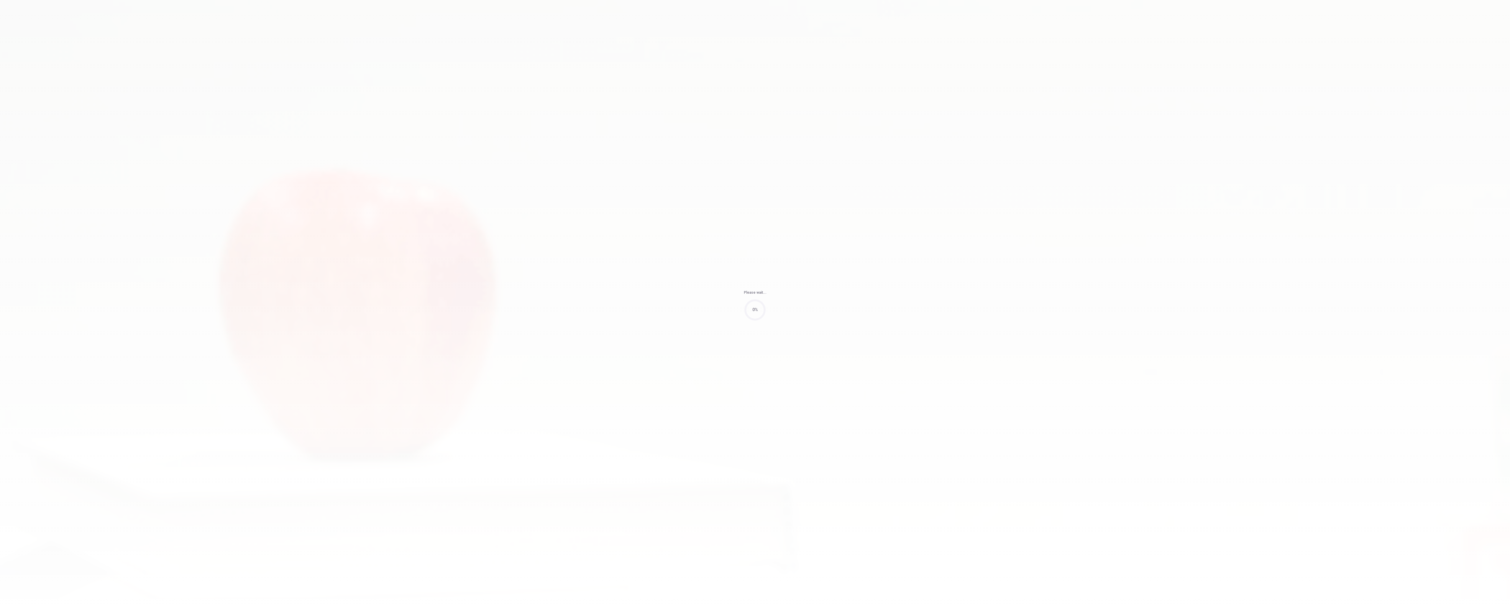
type input "72"
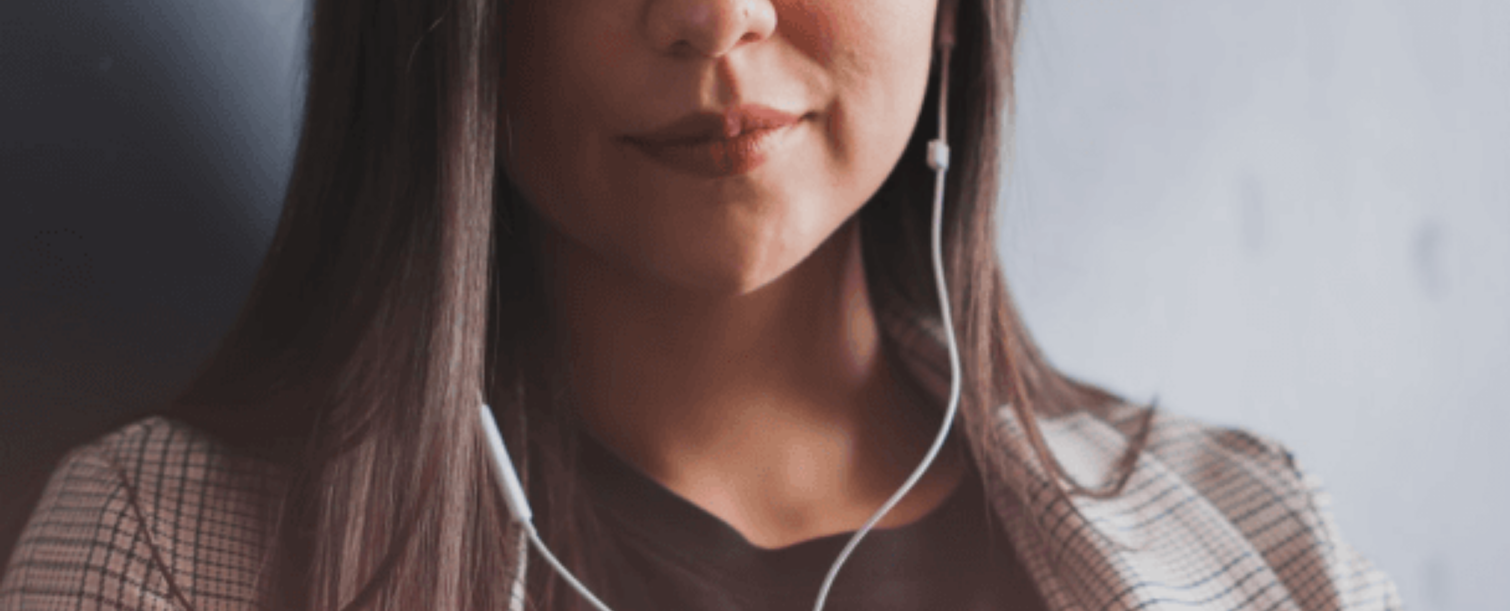
click at [17, 30] on button "Continue" at bounding box center [8, 41] width 17 height 22
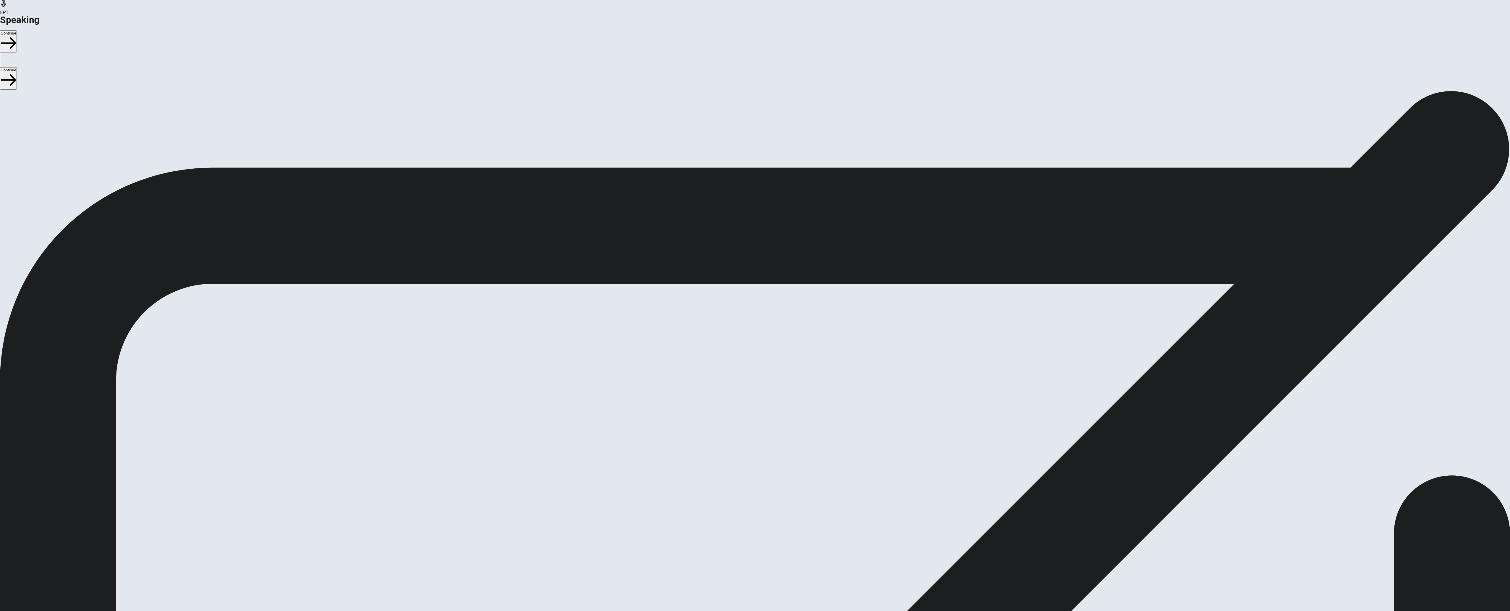
click at [607, 265] on span "Stop Recording" at bounding box center [755, 258] width 21 height 13
click at [607, 208] on div at bounding box center [755, 198] width 18 height 20
click at [607, 214] on button "Play Audio" at bounding box center [747, 211] width 1 height 6
click at [17, 30] on button "Continue" at bounding box center [8, 41] width 17 height 22
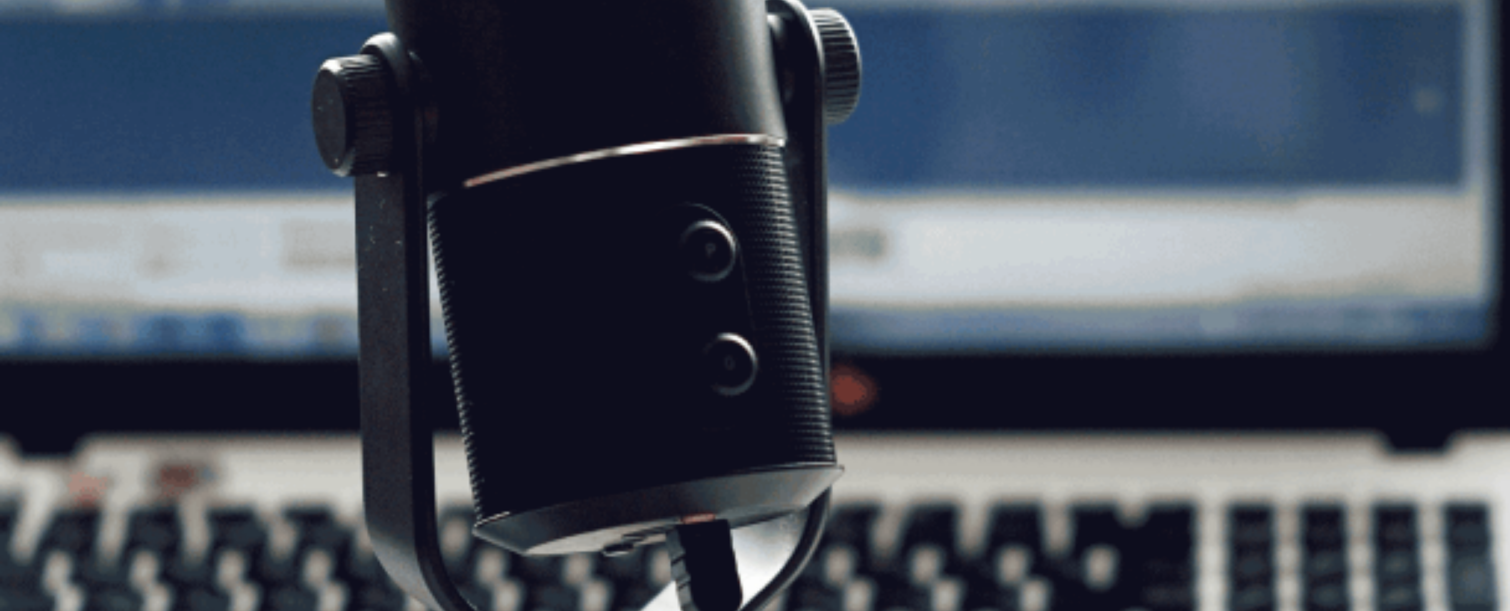
click at [17, 30] on button "Continue" at bounding box center [8, 41] width 17 height 22
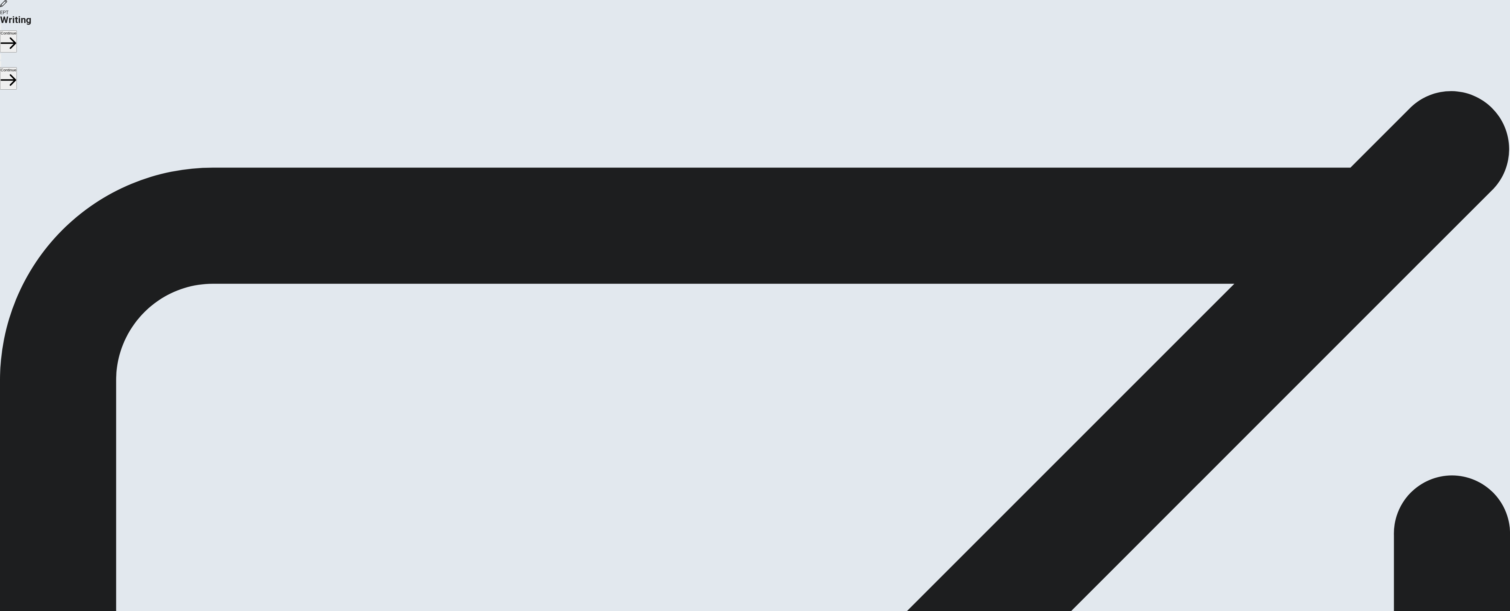
click at [17, 30] on button "Continue" at bounding box center [8, 41] width 17 height 22
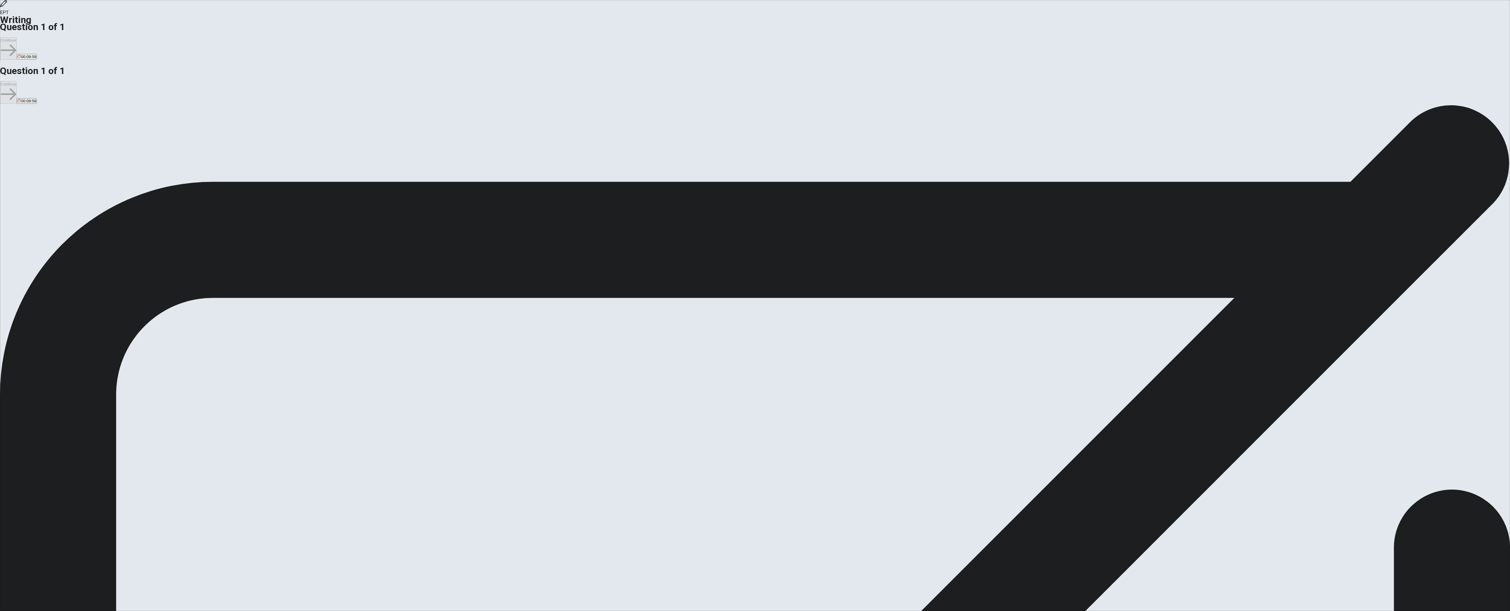
click at [48, 253] on textarea at bounding box center [24, 507] width 48 height 508
click at [48, 253] on textarea "Chicago 2024 That trip is oine of my favorite [MEDICAL_DATA] mny life because i…" at bounding box center [24, 507] width 48 height 508
click at [48, 253] on textarea "Chicago 2024 That trip is oine of my favorite [MEDICAL_DATA] my life because it…" at bounding box center [24, 507] width 48 height 508
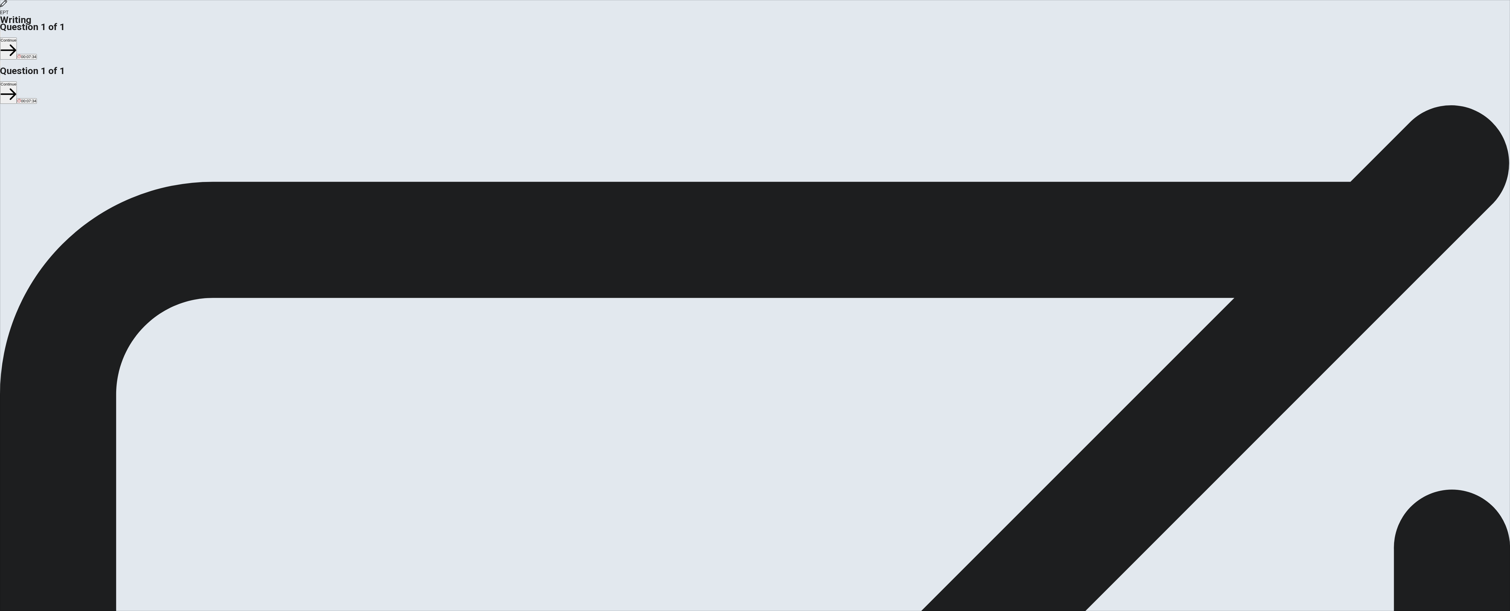
click at [48, 253] on textarea "Chicago 2024 That trip is oine of my favorite in my life because it was the4 fi…" at bounding box center [24, 507] width 48 height 508
click at [48, 253] on textarea "Chicago 2024 That trip is one of my favorite in my life because it was the4 fir…" at bounding box center [24, 507] width 48 height 508
click at [48, 253] on textarea "Chicago 2024 That trip is one of my favorite in my life because it was the firs…" at bounding box center [24, 507] width 48 height 508
drag, startPoint x: 847, startPoint y: 76, endPoint x: 772, endPoint y: 76, distance: 75.2
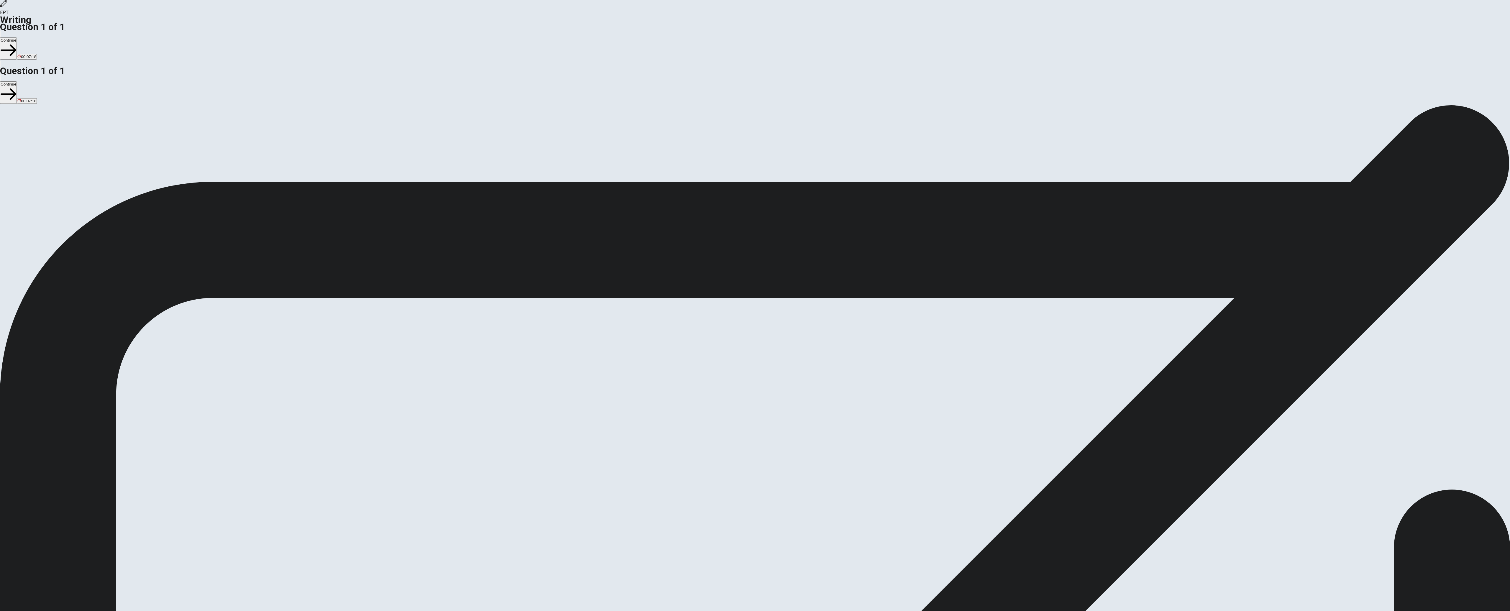
click at [48, 253] on textarea "Chicago 2024 That trip is one of my favorite in my life because it was the firs…" at bounding box center [24, 507] width 48 height 508
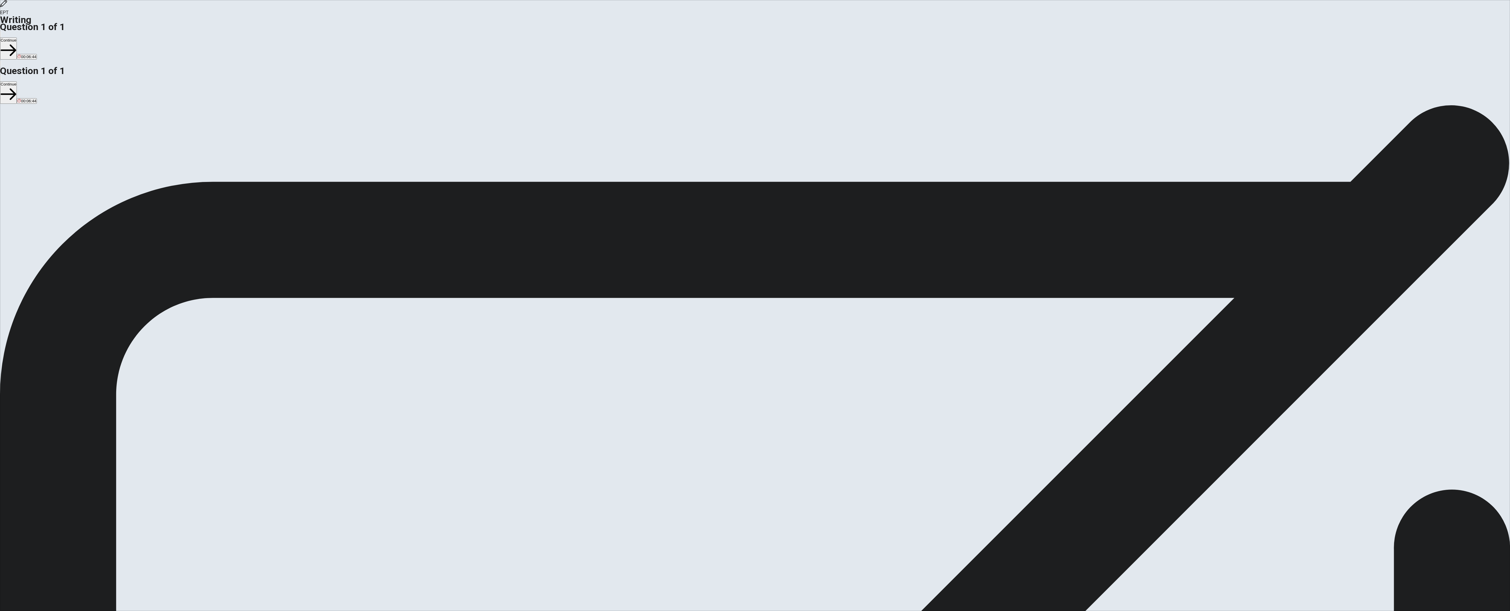
click at [48, 253] on textarea "Chicago 2024 That trip is one of my favorite in my life because it was the firs…" at bounding box center [24, 507] width 48 height 508
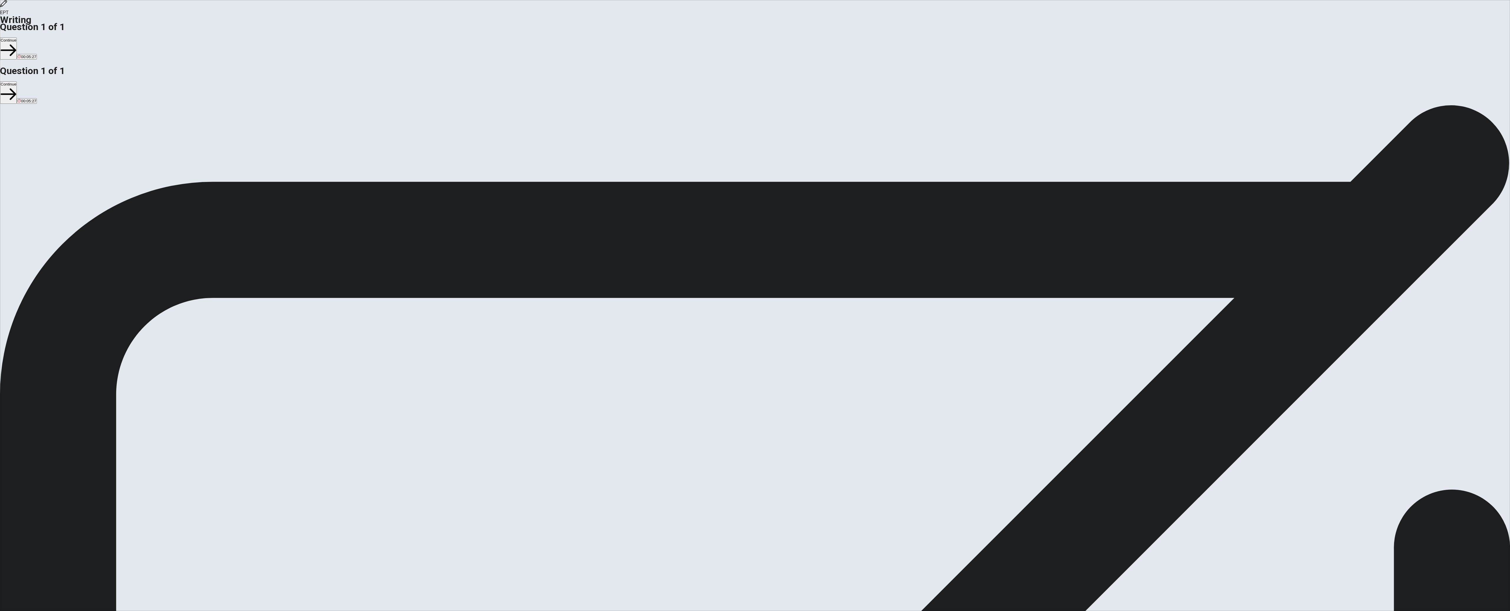
click at [48, 253] on textarea "Chicago 2024 That trip is one of my favorite in my life because it was the firs…" at bounding box center [24, 507] width 48 height 508
drag, startPoint x: 848, startPoint y: 109, endPoint x: 831, endPoint y: 109, distance: 17.7
click at [48, 253] on textarea "Chicago 2024 That trip is one of my favorite in my life because it was the firs…" at bounding box center [24, 507] width 48 height 508
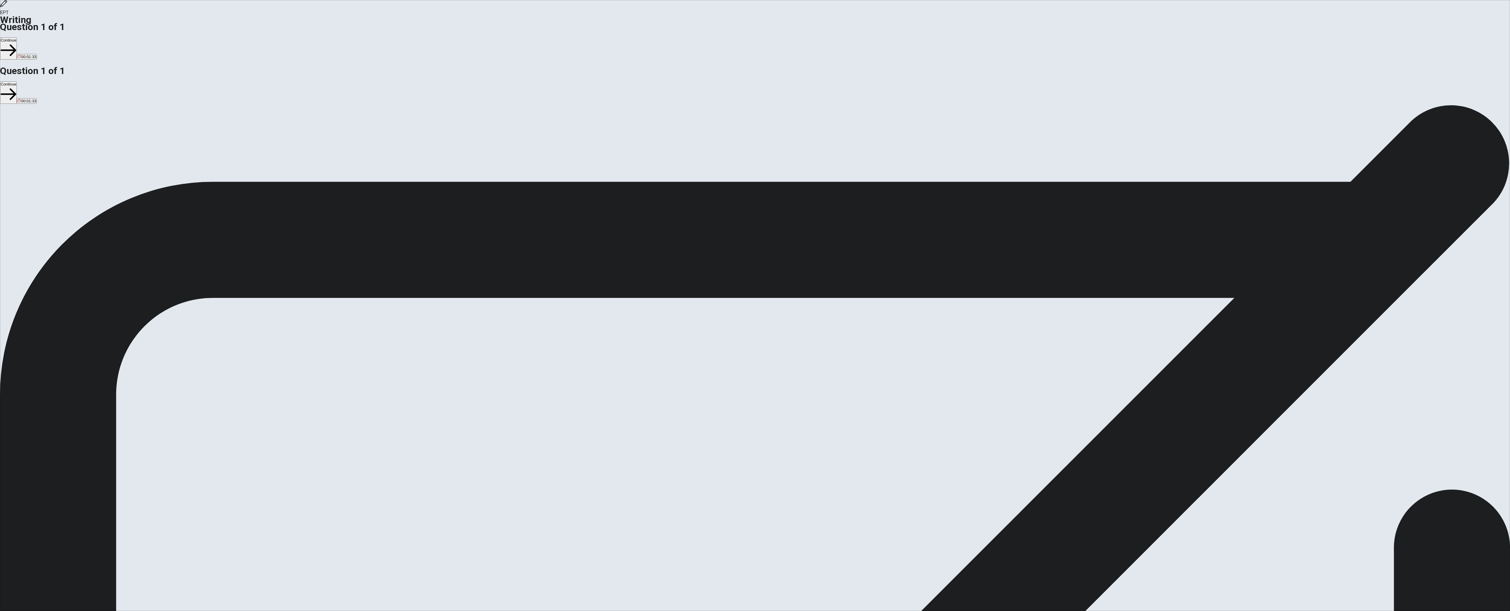
click at [48, 253] on textarea "Chicago 2024 That trip is one of my favorite in my life because it was the firs…" at bounding box center [24, 507] width 48 height 508
drag, startPoint x: 770, startPoint y: 68, endPoint x: 788, endPoint y: 69, distance: 18.6
click at [48, 253] on textarea "Chicago 2024 That trip is one of my favorite in my life because it was the firs…" at bounding box center [24, 507] width 48 height 508
click at [607, 253] on div "Chicago 2024 That trip is one of my favorite in my life because it was the firs…" at bounding box center [755, 508] width 1510 height 510
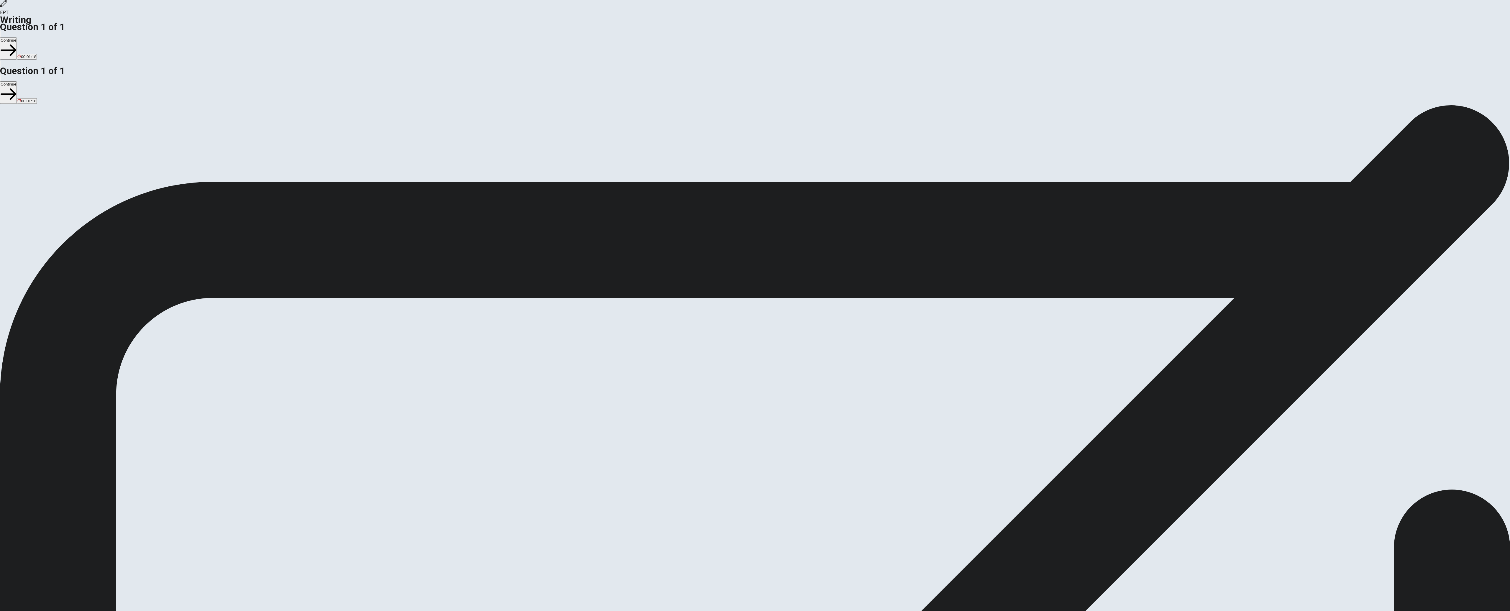
click at [48, 253] on textarea "Chicago 2024 That trip is one of my favorite in my life because it was the firs…" at bounding box center [24, 507] width 48 height 508
click at [48, 253] on textarea "[GEOGRAPHIC_DATA] 2024. That trip is one of my favorite in my life because it w…" at bounding box center [24, 507] width 48 height 508
type textarea "[GEOGRAPHIC_DATA] 2024. That trip is one of my favorite in my life because it w…"
click at [17, 37] on button "Continue" at bounding box center [8, 48] width 17 height 22
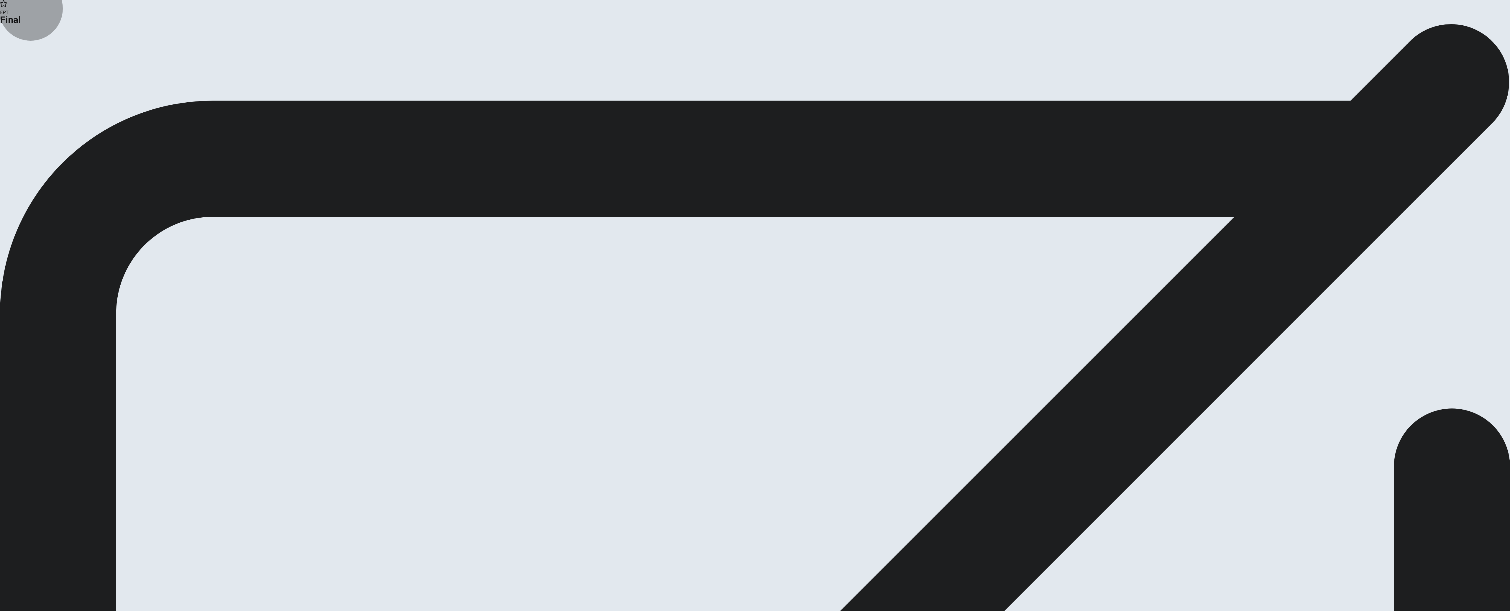
click at [24, 51] on icon "button" at bounding box center [22, 48] width 6 height 6
